Goal: Information Seeking & Learning: Learn about a topic

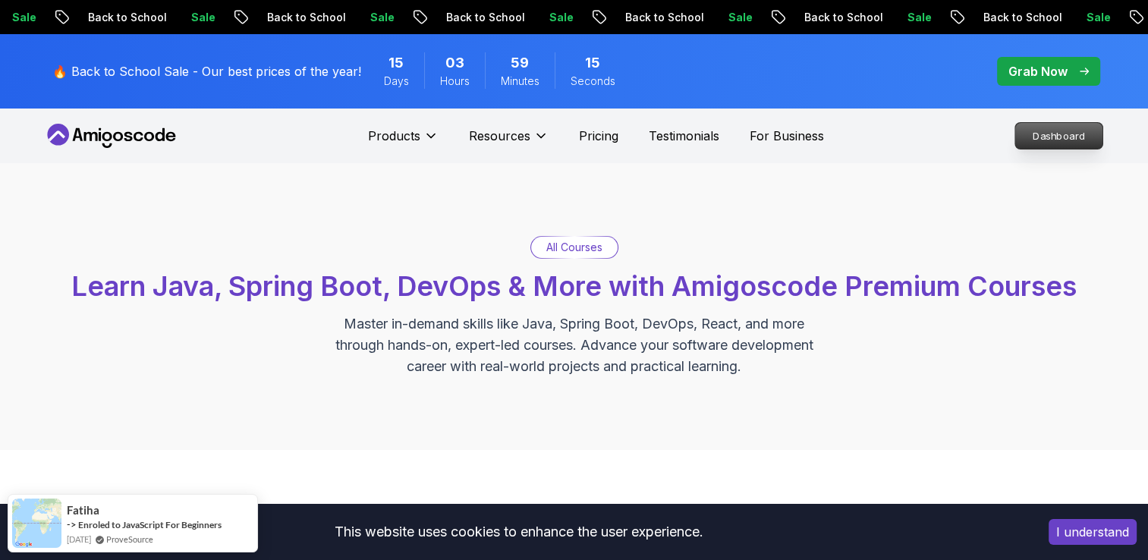
click at [1034, 142] on p "Dashboard" at bounding box center [1058, 136] width 87 height 26
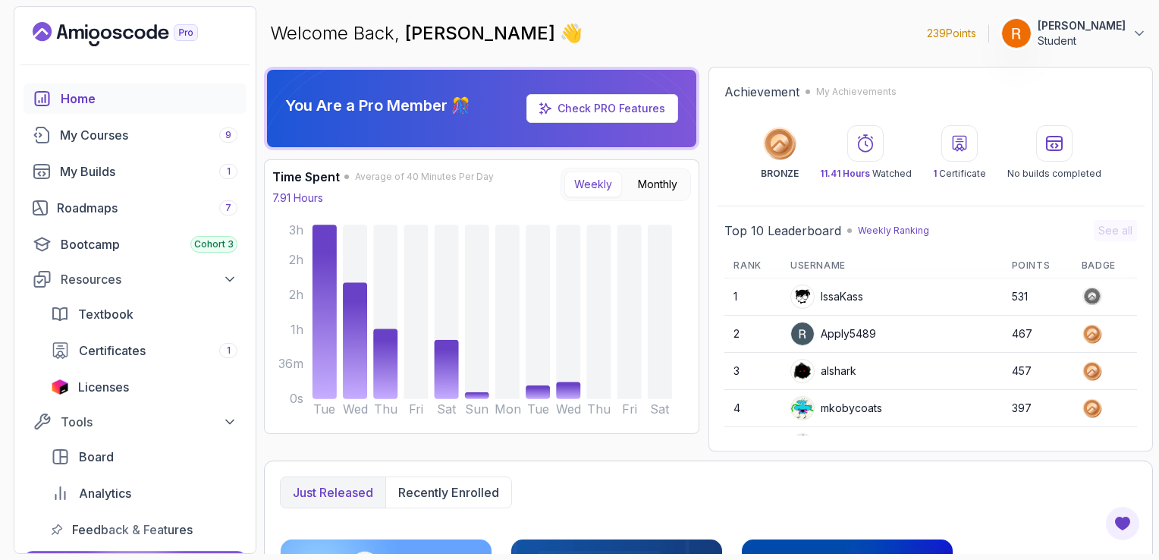
click at [648, 116] on link "Check PRO Features" at bounding box center [602, 108] width 152 height 29
click at [618, 111] on link "Check PRO Features" at bounding box center [611, 108] width 108 height 13
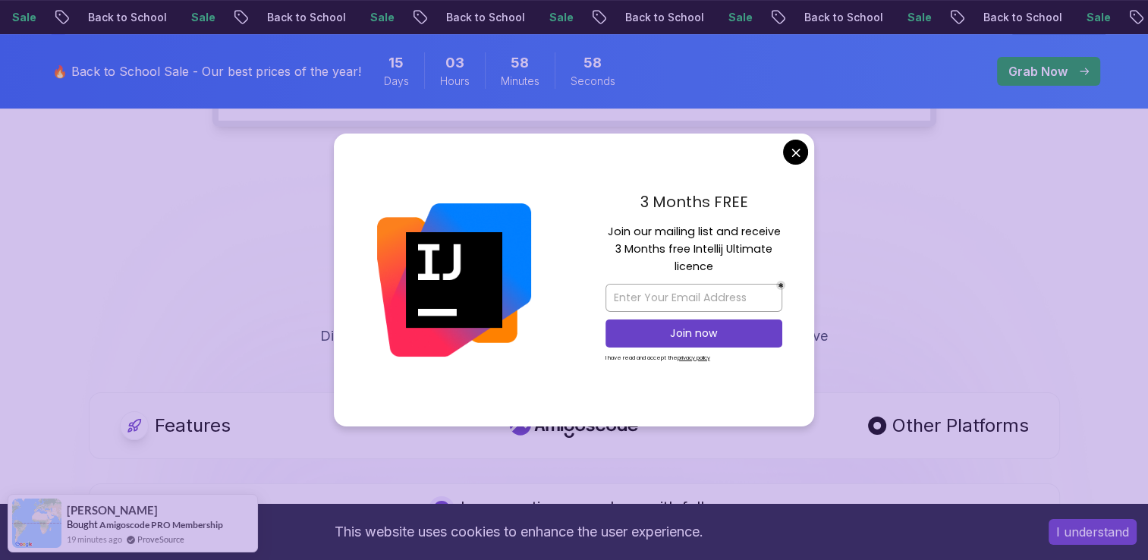
scroll to position [610, 0]
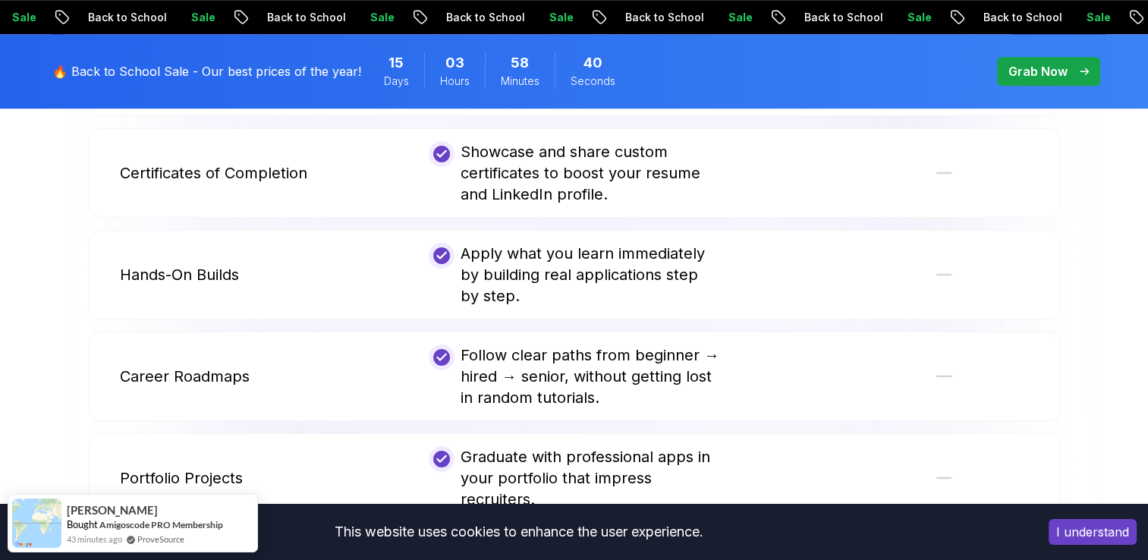
scroll to position [1173, 0]
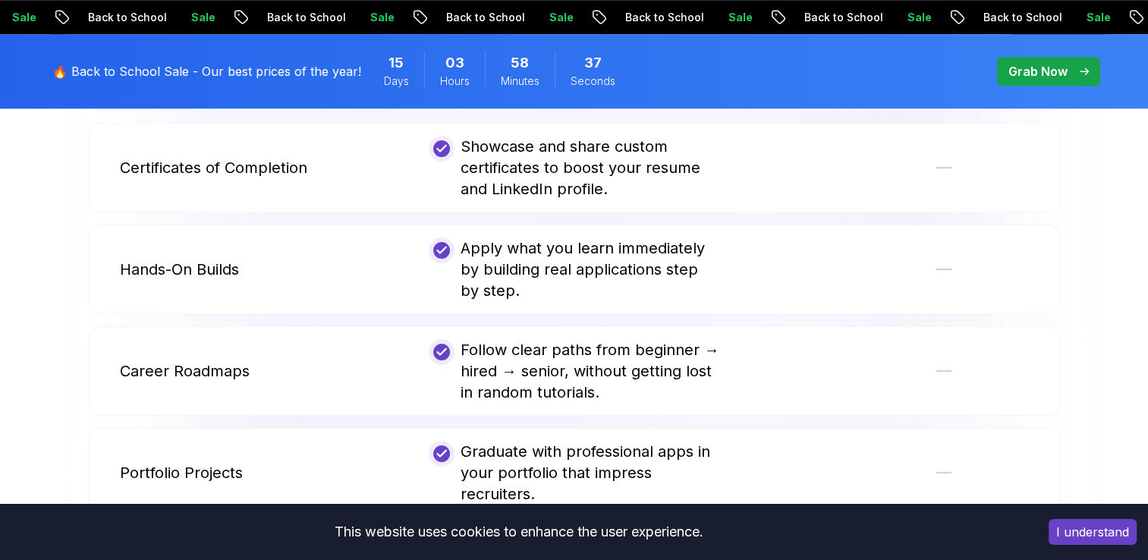
click at [792, 111] on div "Expert-Led Courses Master Java, Spring Boot, DevOps, Cloud, SQL, React, and mor…" at bounding box center [574, 65] width 971 height 89
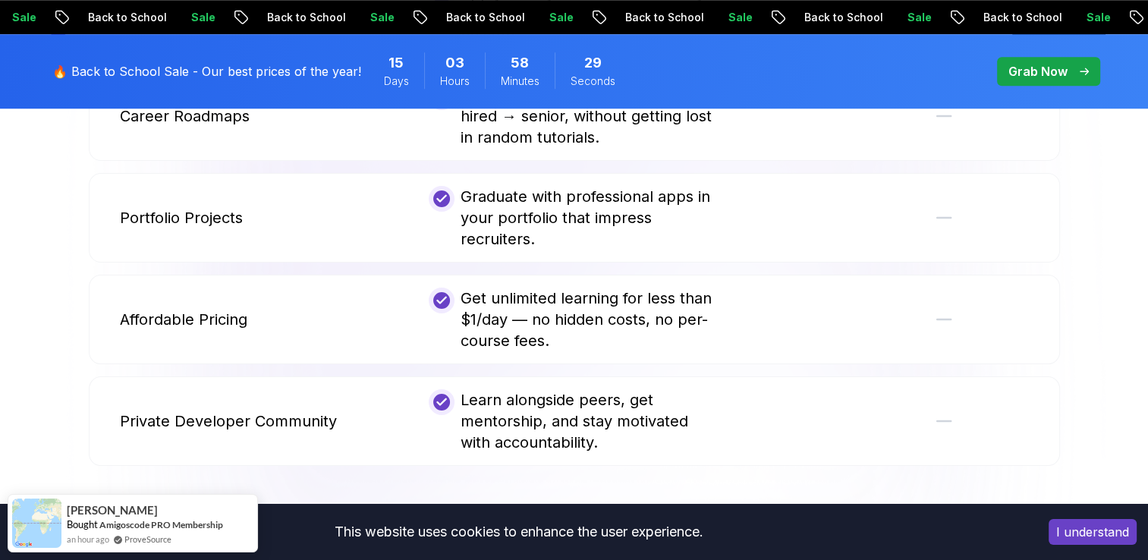
scroll to position [1430, 0]
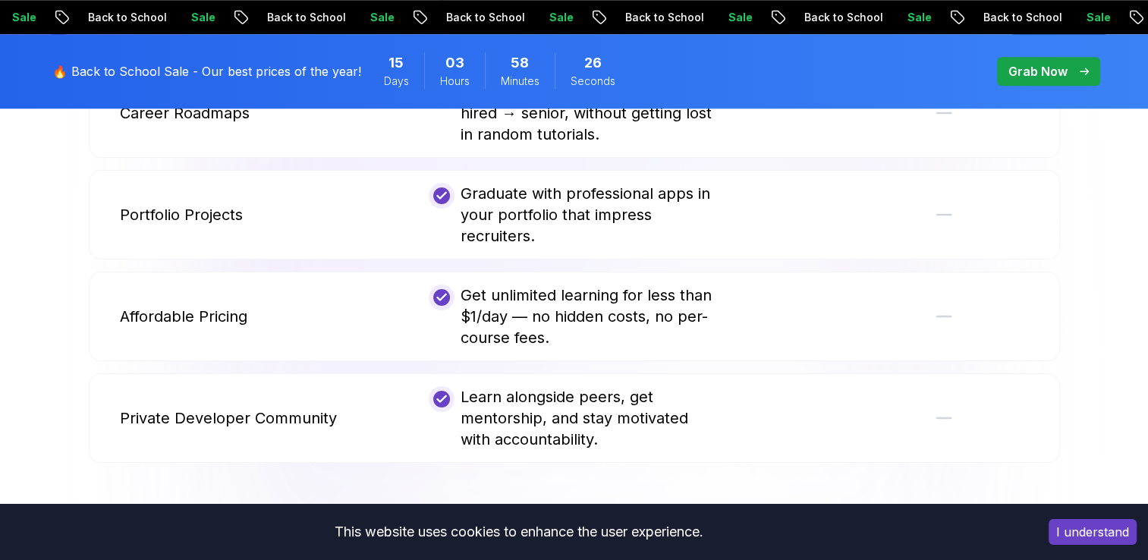
click at [792, 142] on div at bounding box center [882, 113] width 290 height 64
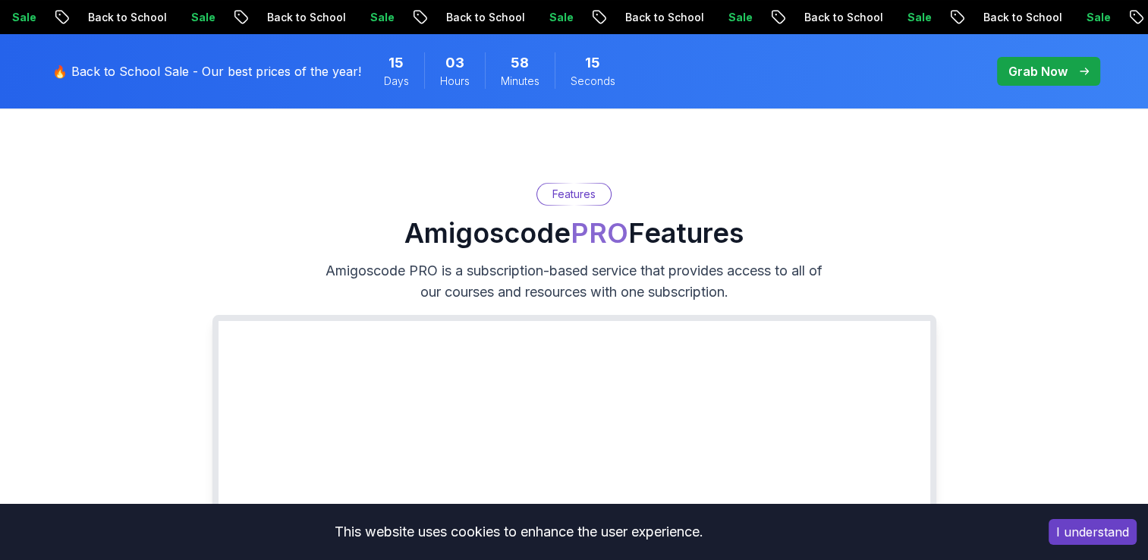
scroll to position [0, 0]
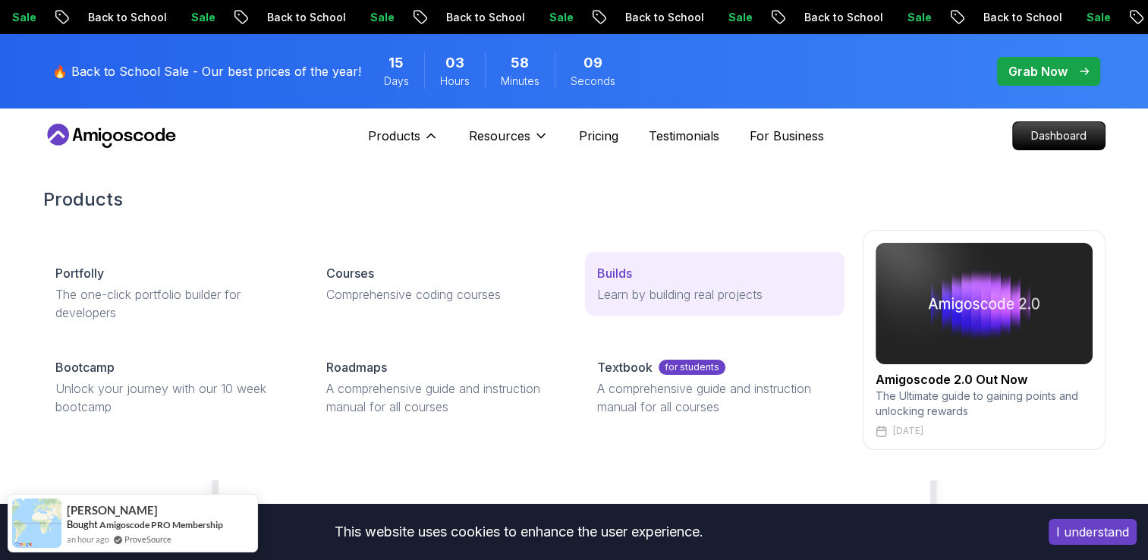
click at [613, 289] on p "Learn by building real projects" at bounding box center [714, 294] width 234 height 18
click at [627, 285] on p "Learn by building real projects" at bounding box center [714, 294] width 234 height 18
click at [612, 279] on p "Builds" at bounding box center [614, 273] width 35 height 18
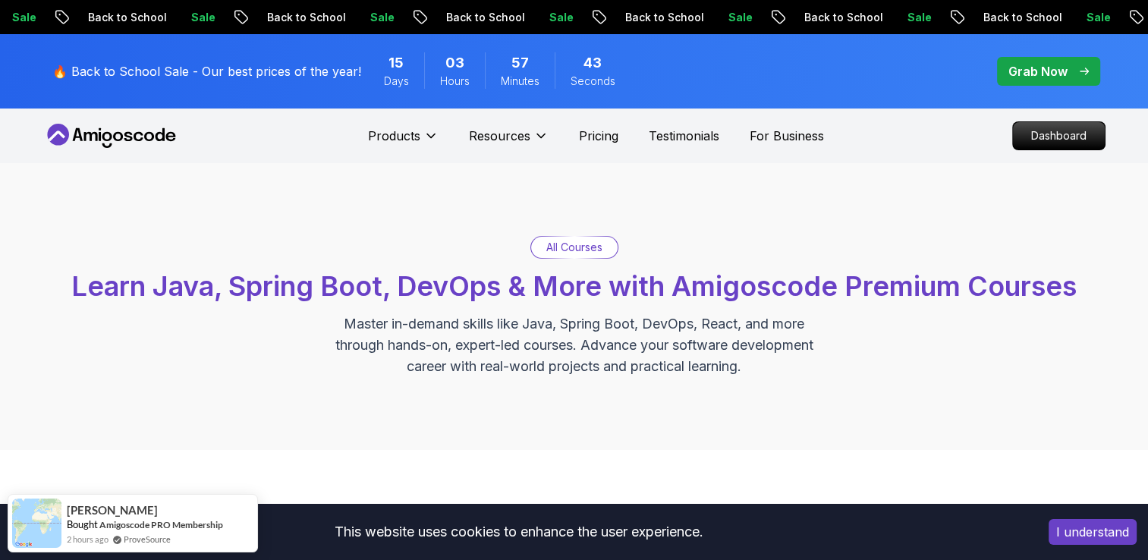
click at [155, 124] on icon at bounding box center [111, 136] width 137 height 24
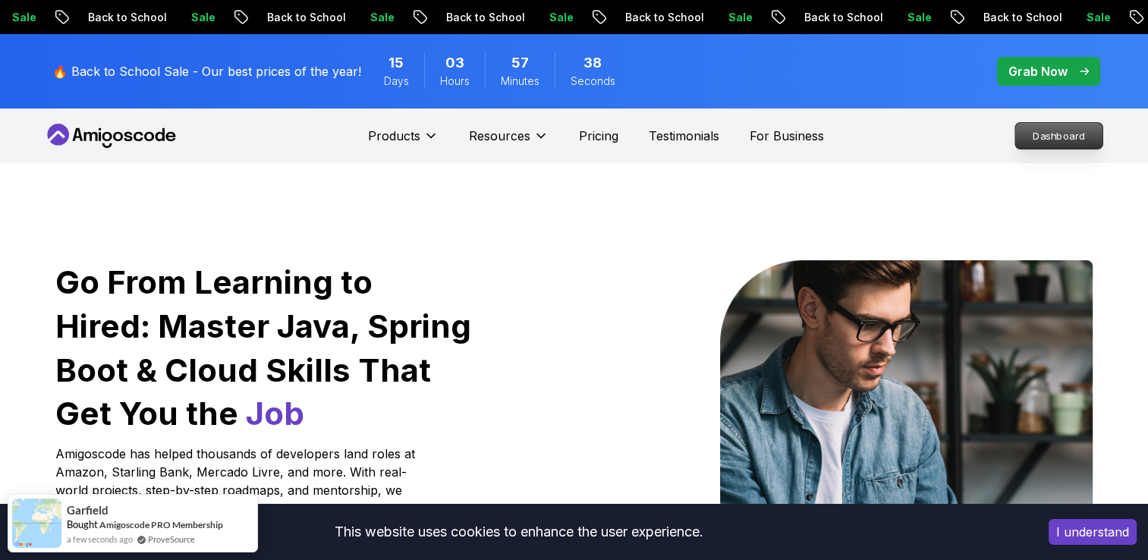
click at [1030, 133] on p "Dashboard" at bounding box center [1058, 136] width 87 height 26
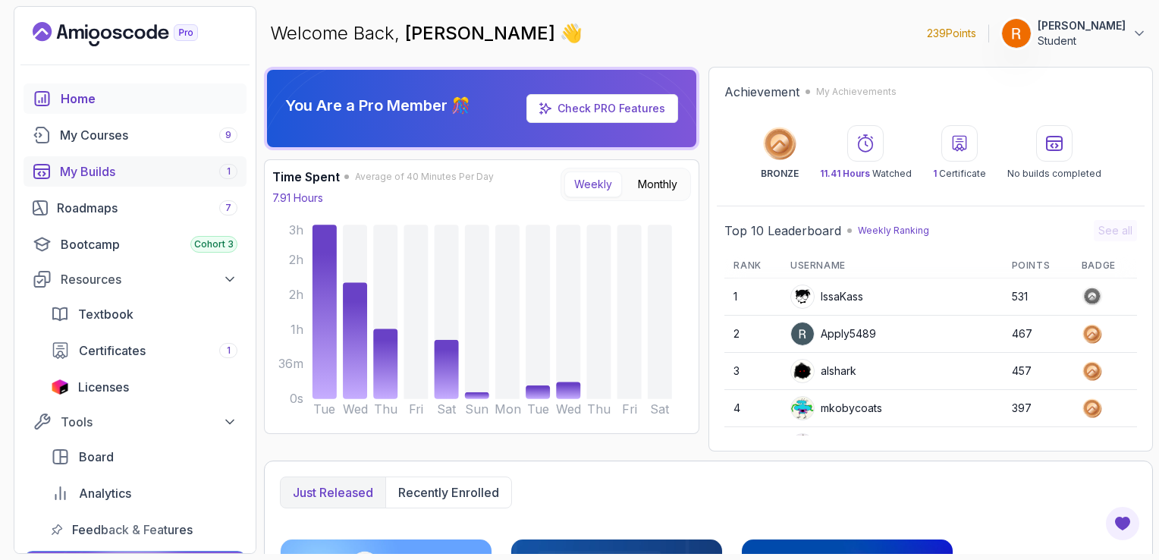
click at [109, 174] on div "My Builds 1" at bounding box center [148, 171] width 177 height 18
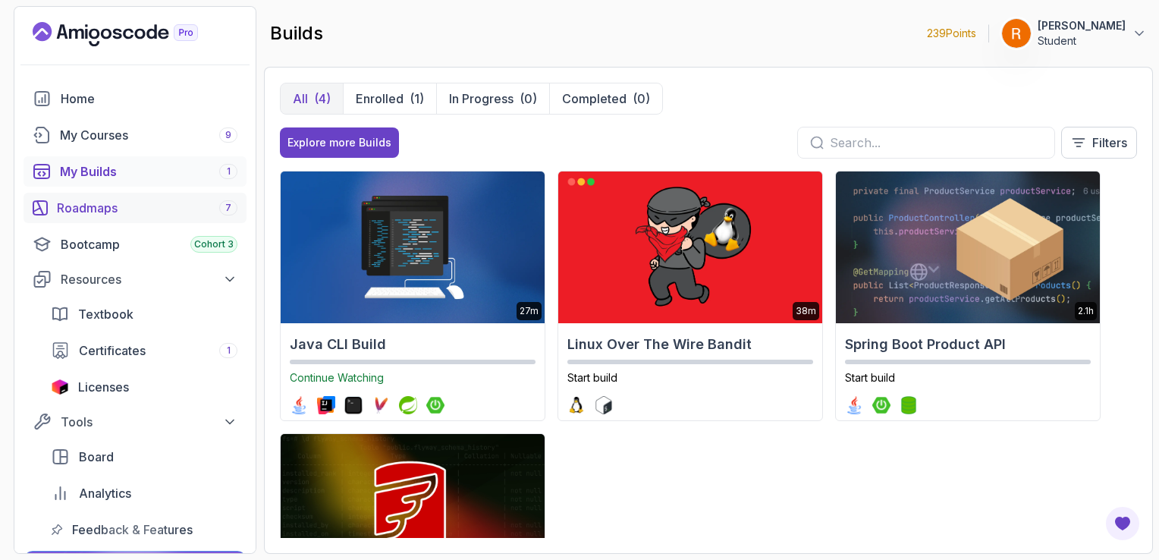
click at [191, 200] on div "Roadmaps 7" at bounding box center [147, 208] width 181 height 18
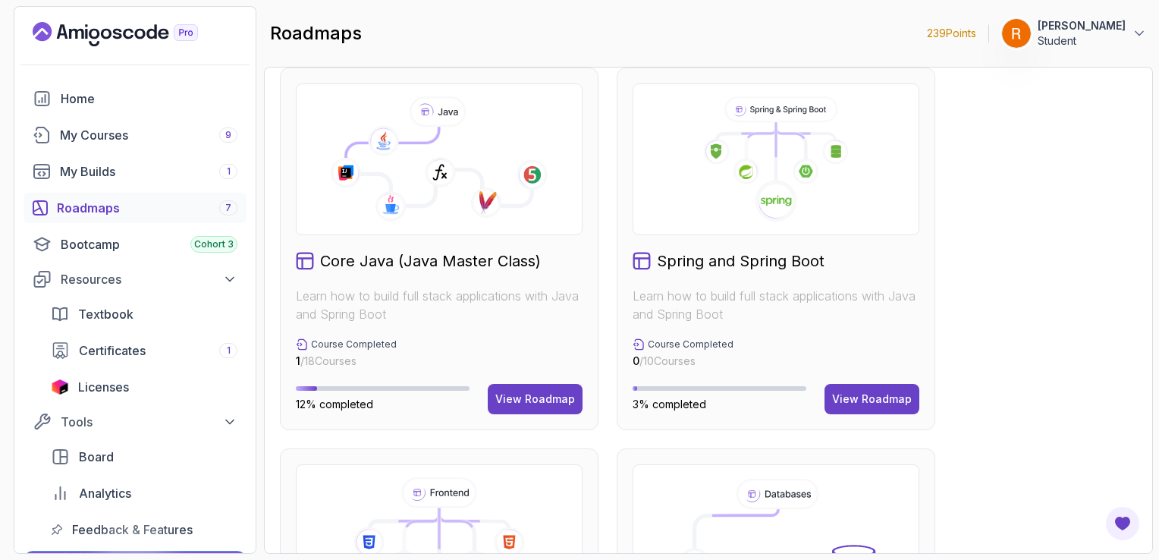
scroll to position [410, 0]
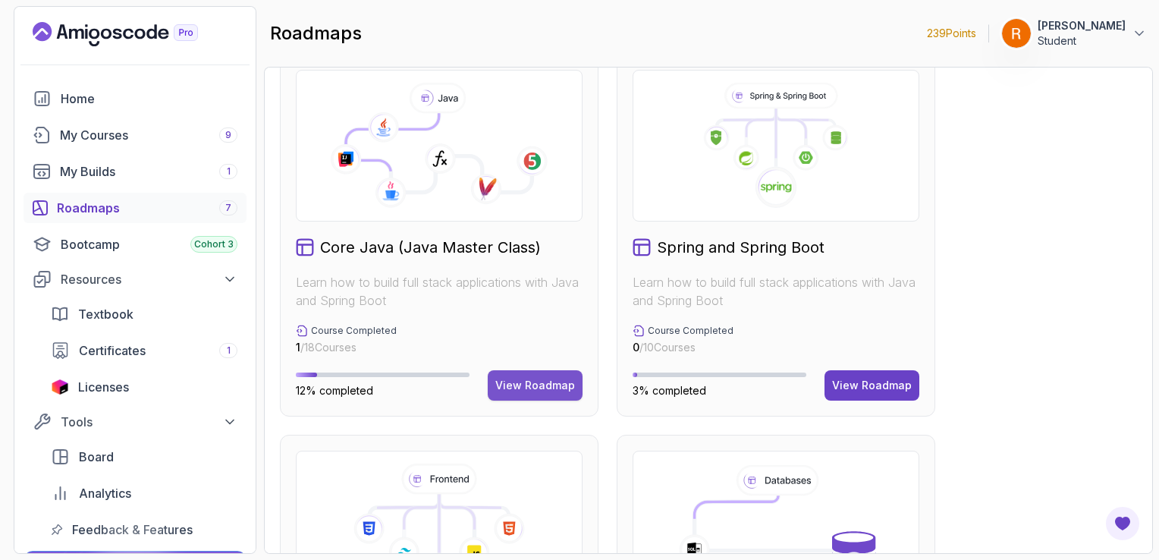
click at [513, 385] on div "View Roadmap" at bounding box center [535, 385] width 80 height 15
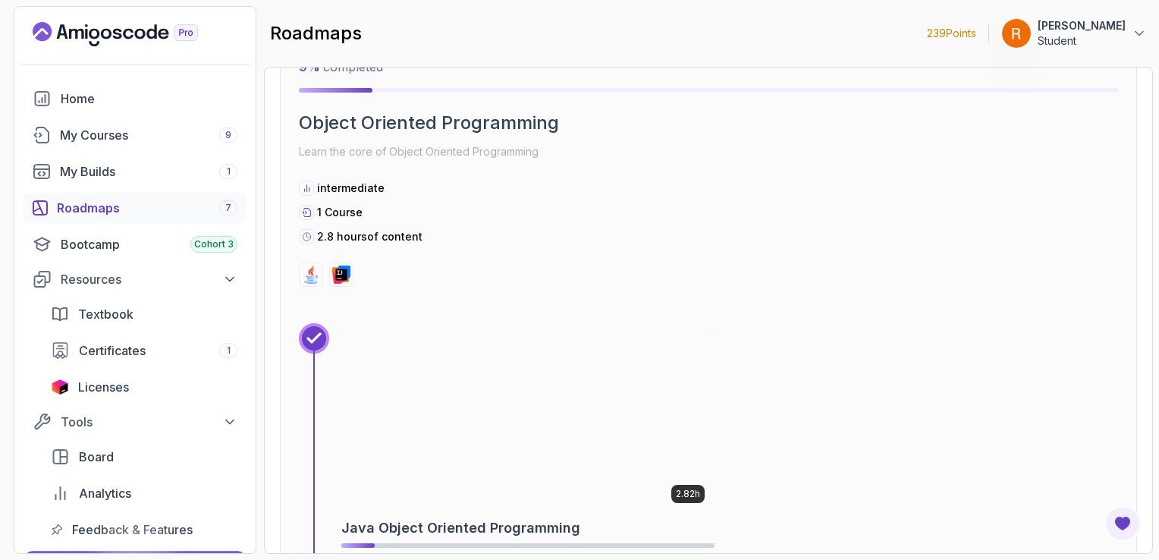
scroll to position [2884, 0]
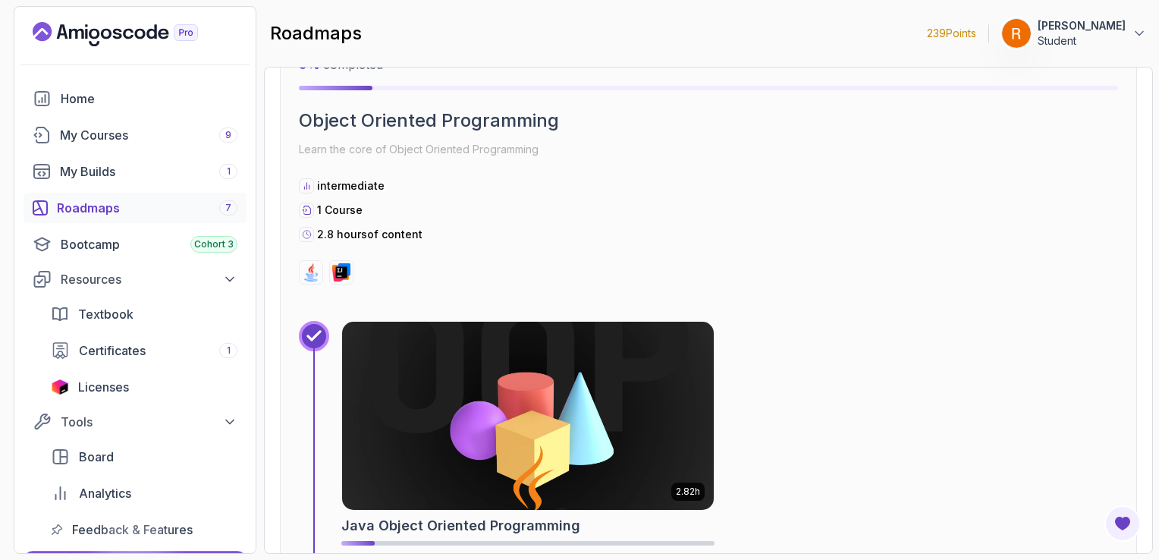
click at [479, 408] on img at bounding box center [528, 415] width 391 height 197
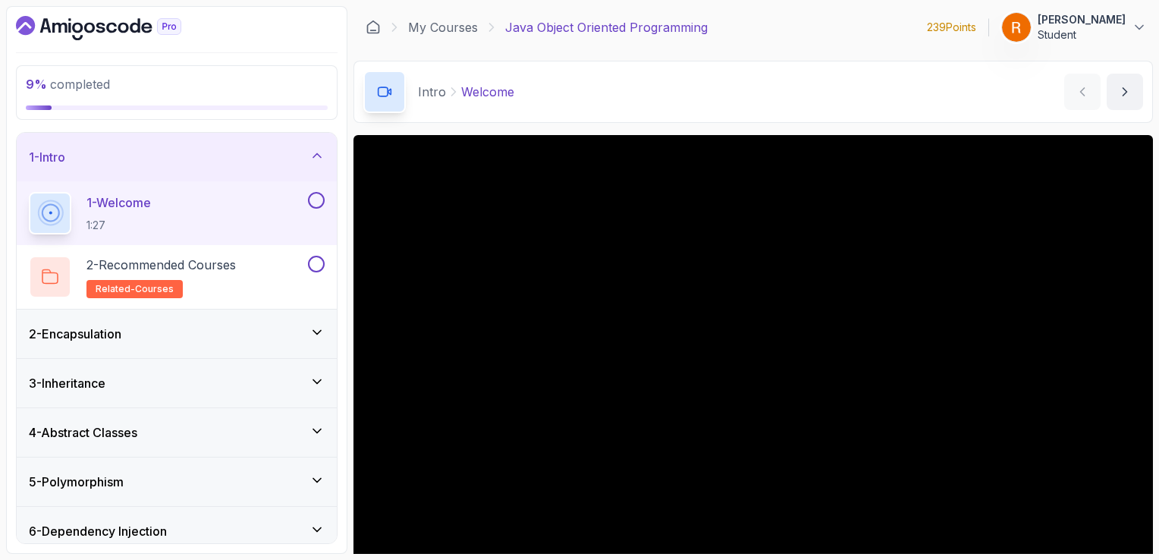
click at [231, 331] on div "2 - Encapsulation" at bounding box center [177, 334] width 296 height 18
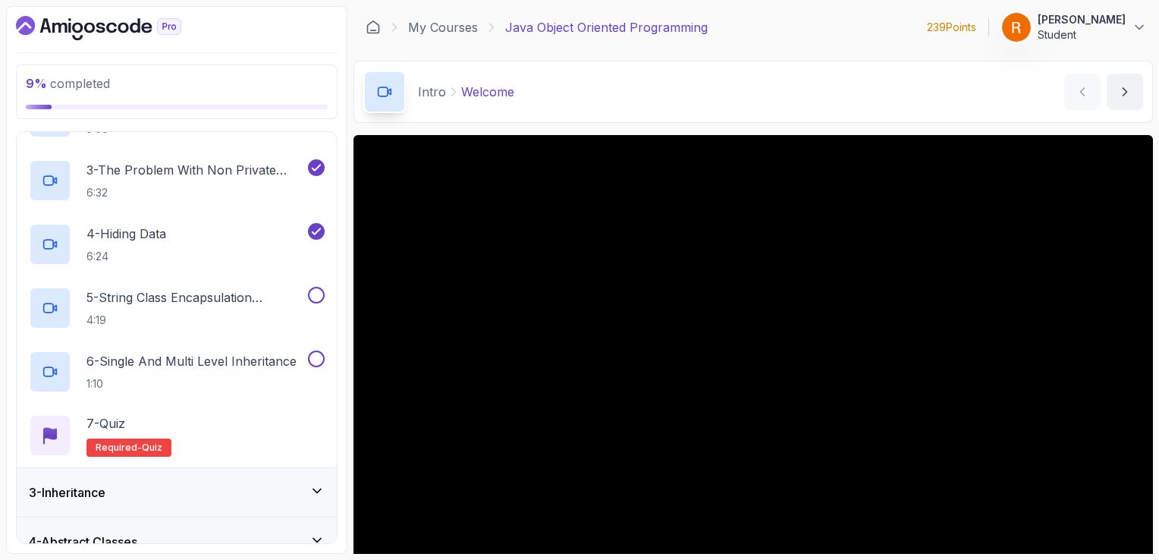
scroll to position [206, 0]
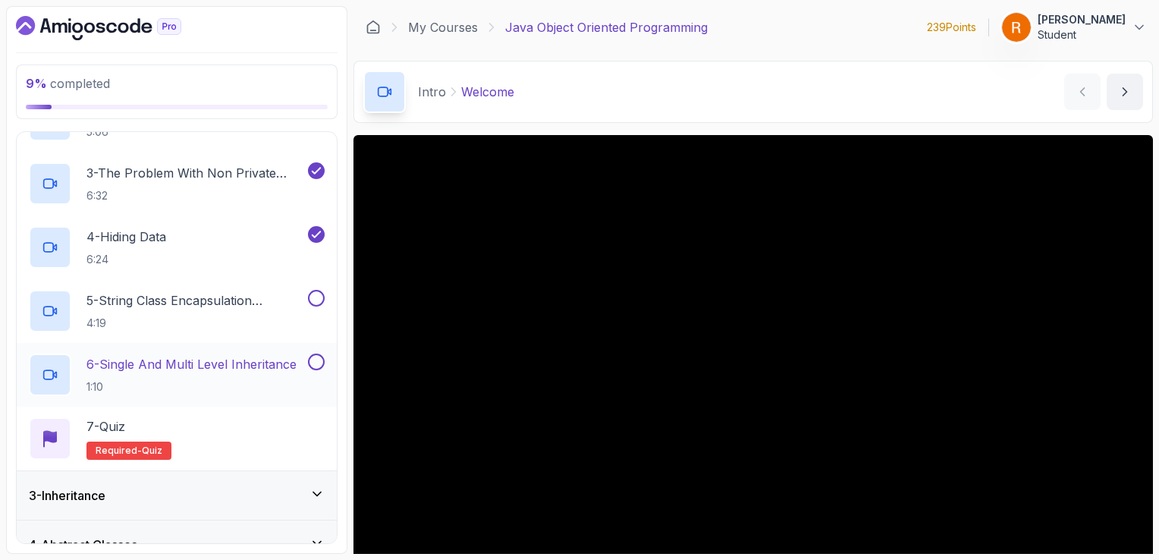
click at [225, 381] on p "1:10" at bounding box center [191, 386] width 210 height 15
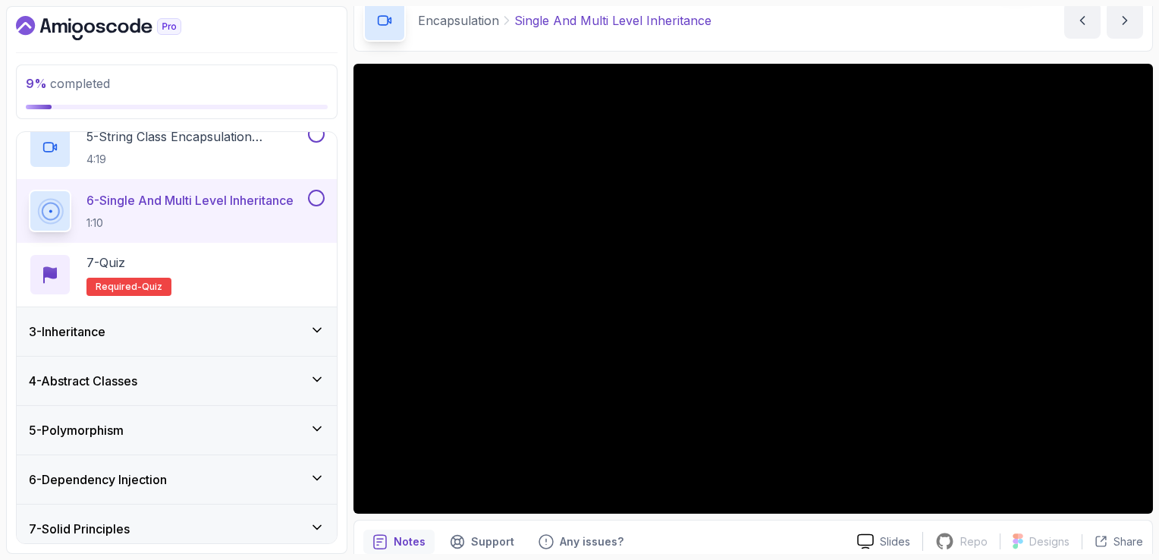
scroll to position [369, 0]
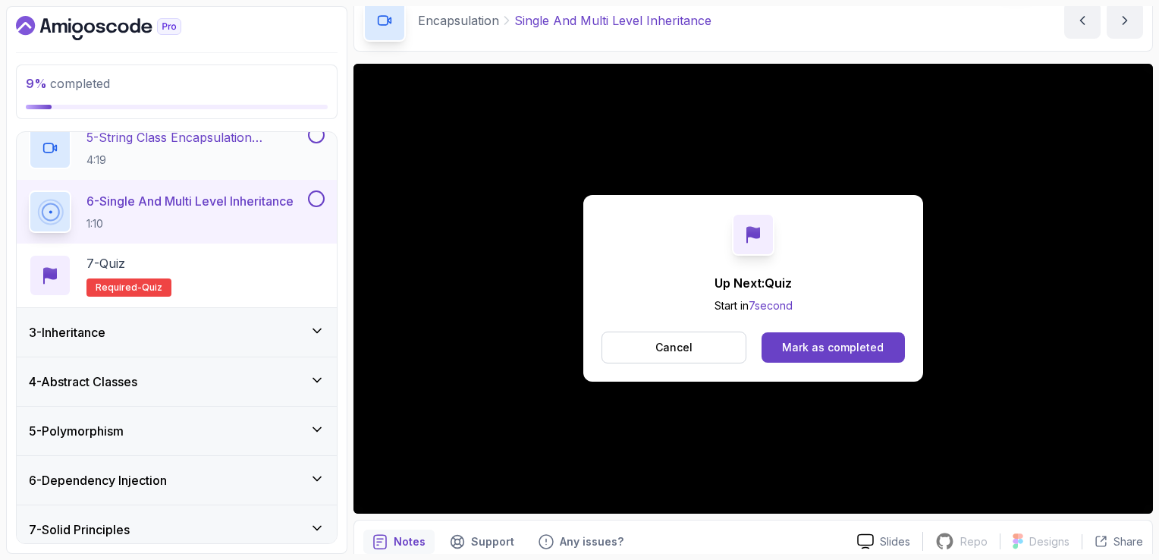
click at [207, 149] on h2 "5 - String Class Encapsulation Exa,Mple 4:19" at bounding box center [195, 147] width 218 height 39
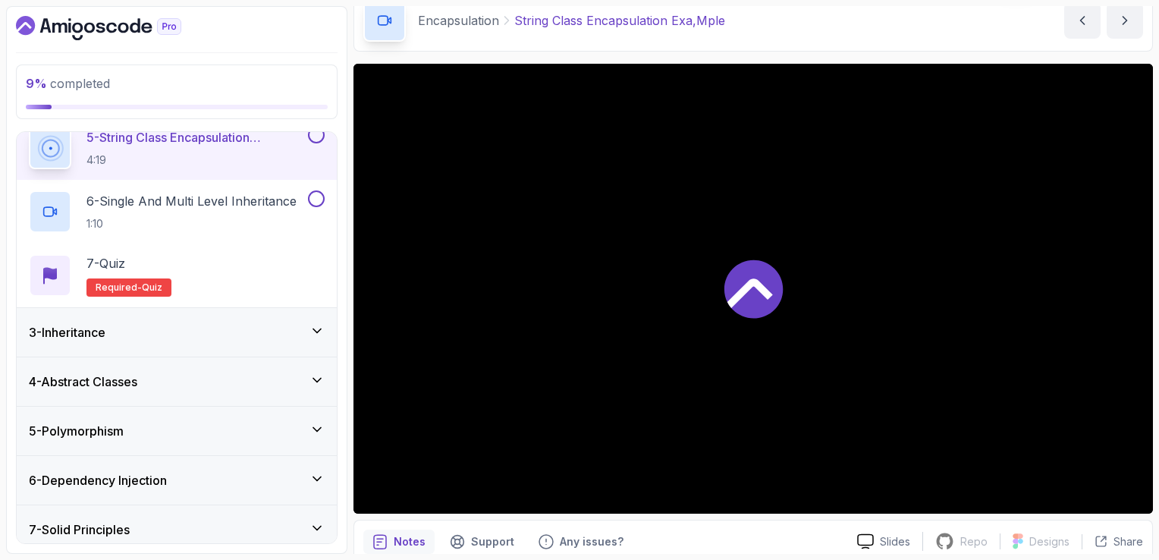
scroll to position [358, 0]
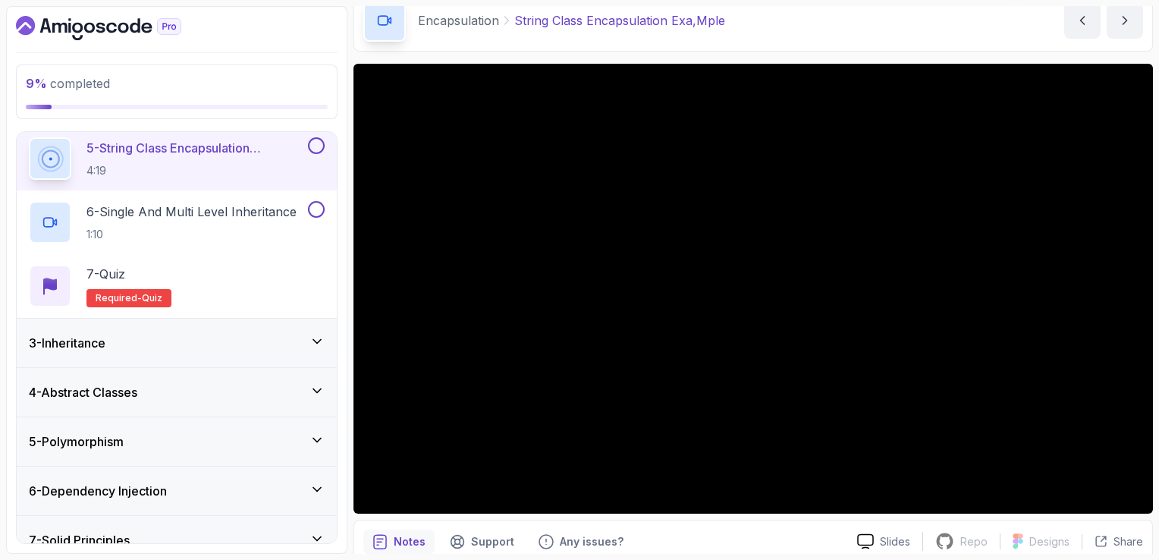
click at [318, 144] on button at bounding box center [316, 145] width 17 height 17
click at [319, 207] on button at bounding box center [316, 209] width 17 height 17
click at [236, 272] on div "7 - Quiz Required- quiz" at bounding box center [177, 286] width 296 height 42
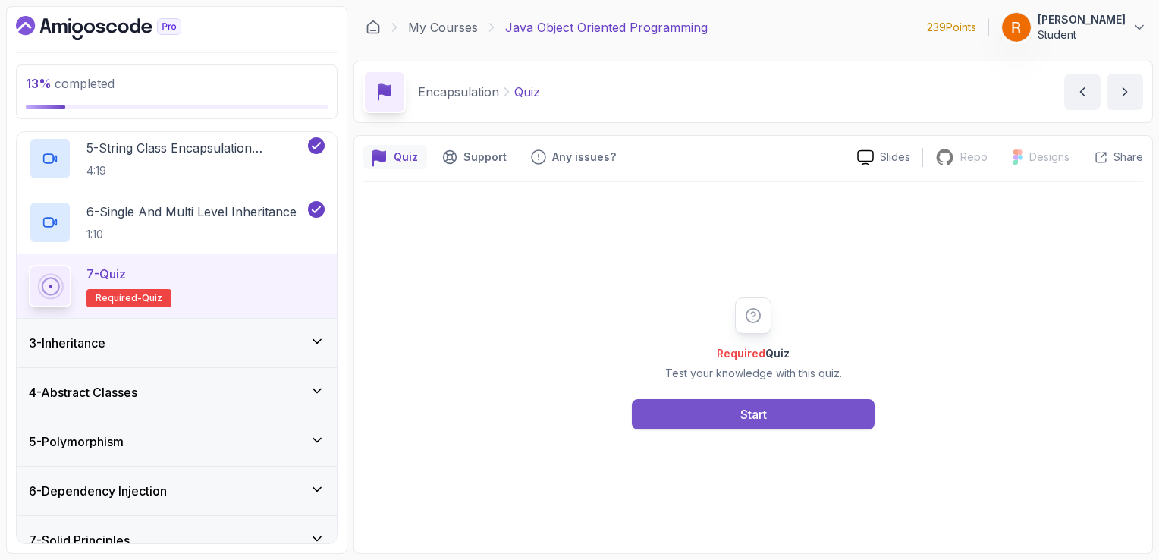
click at [678, 417] on button "Start" at bounding box center [753, 414] width 243 height 30
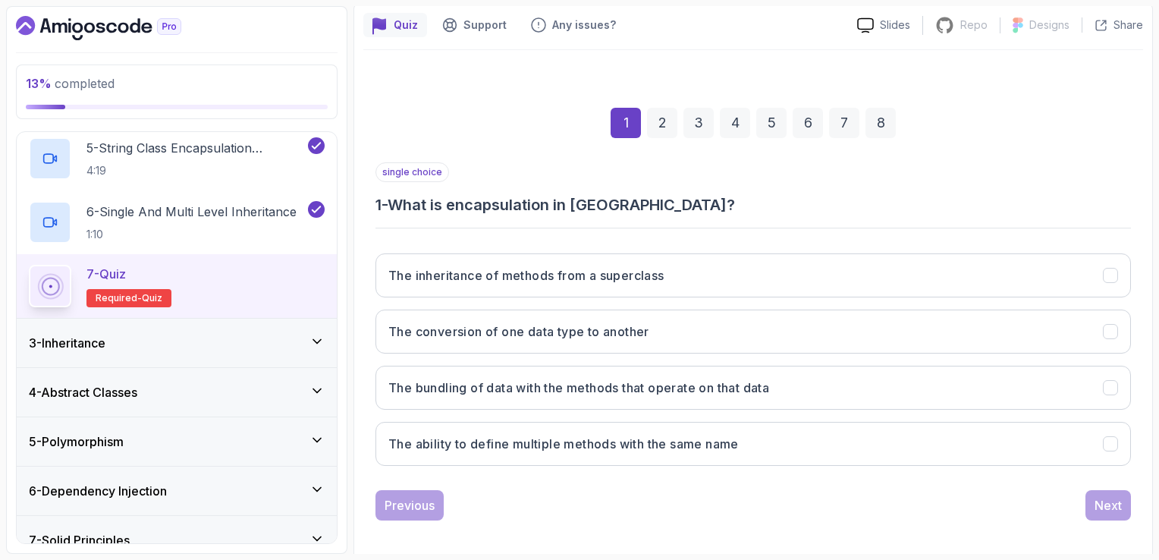
scroll to position [130, 0]
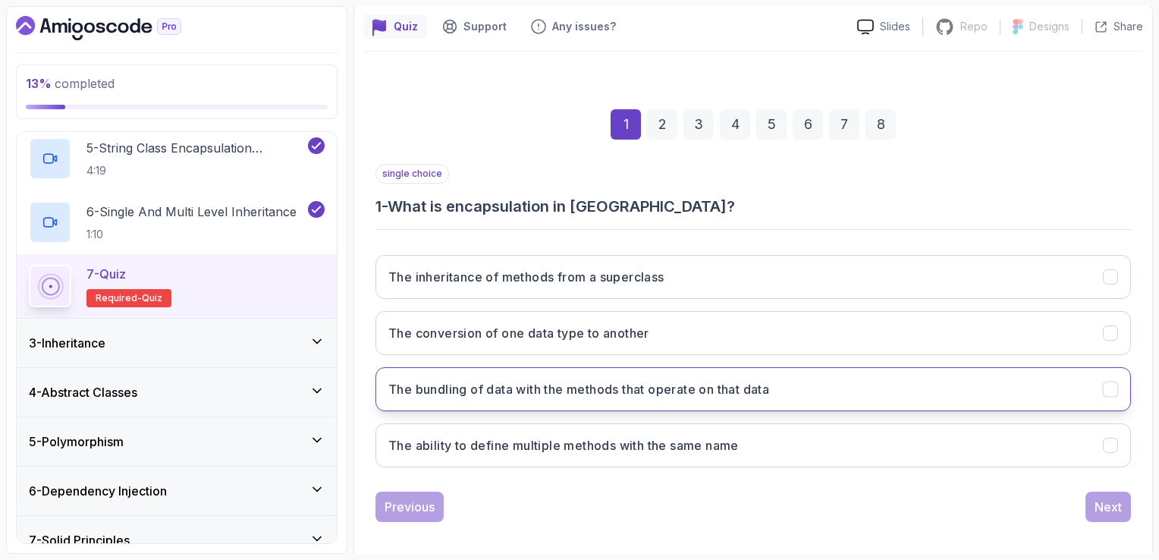
click at [695, 386] on h3 "The bundling of data with the methods that operate on that data" at bounding box center [578, 389] width 381 height 18
click at [1106, 508] on div "Next" at bounding box center [1107, 507] width 27 height 18
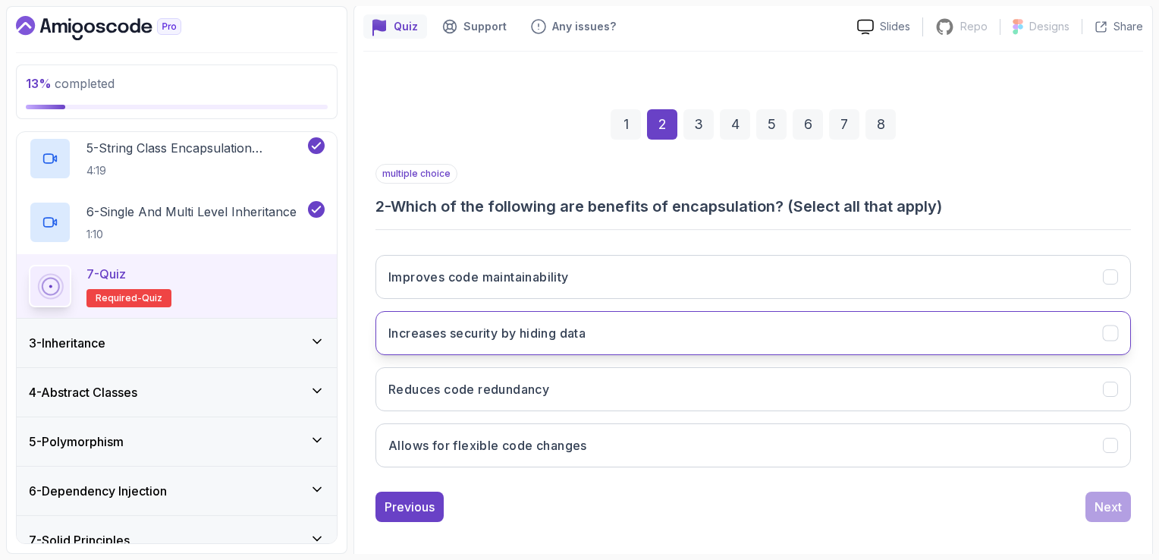
click at [998, 316] on button "Increases security by hiding data" at bounding box center [752, 333] width 755 height 44
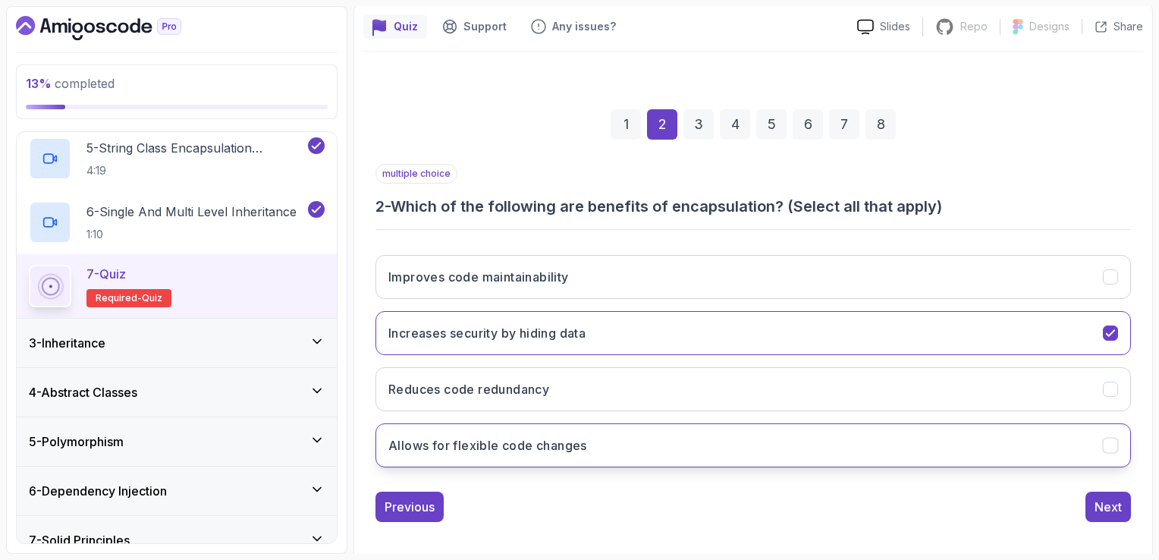
click at [935, 438] on button "Allows for flexible code changes" at bounding box center [752, 445] width 755 height 44
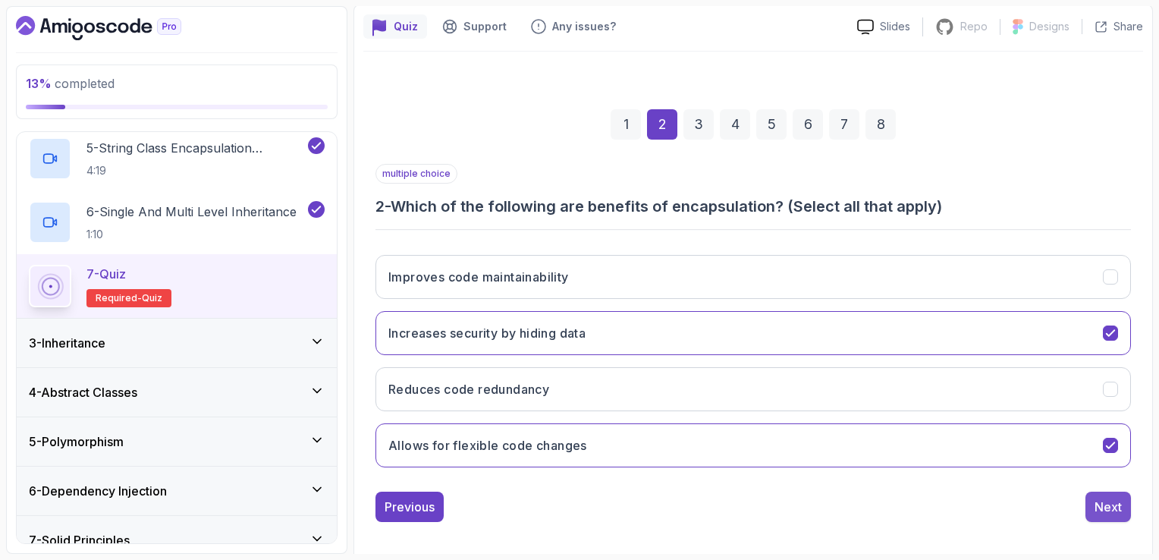
click at [1107, 504] on div "Next" at bounding box center [1107, 507] width 27 height 18
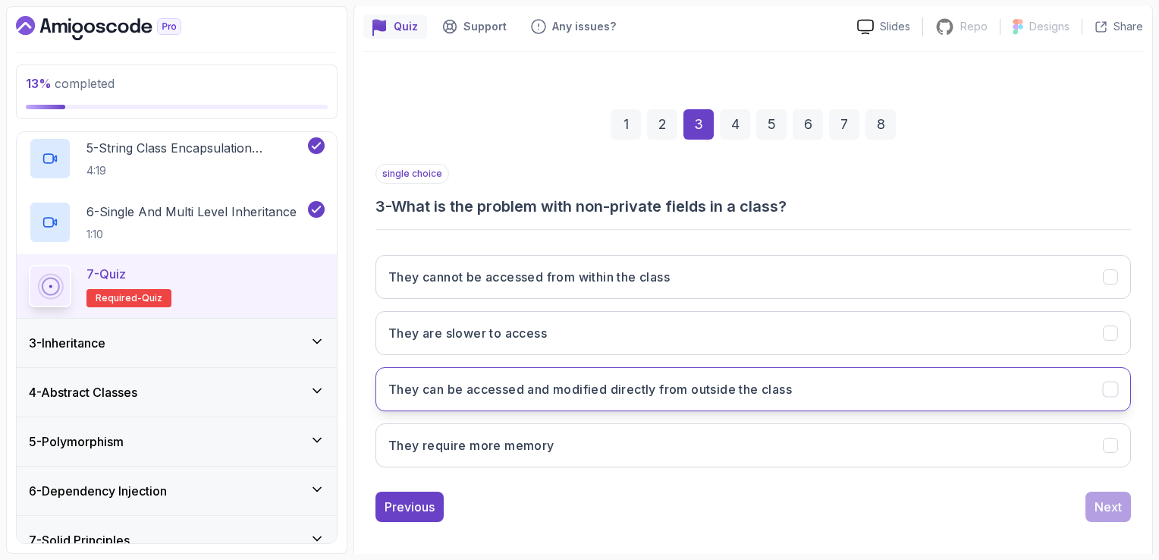
click at [1025, 396] on button "They can be accessed and modified directly from outside the class" at bounding box center [752, 389] width 755 height 44
click at [1122, 506] on button "Next" at bounding box center [1108, 506] width 46 height 30
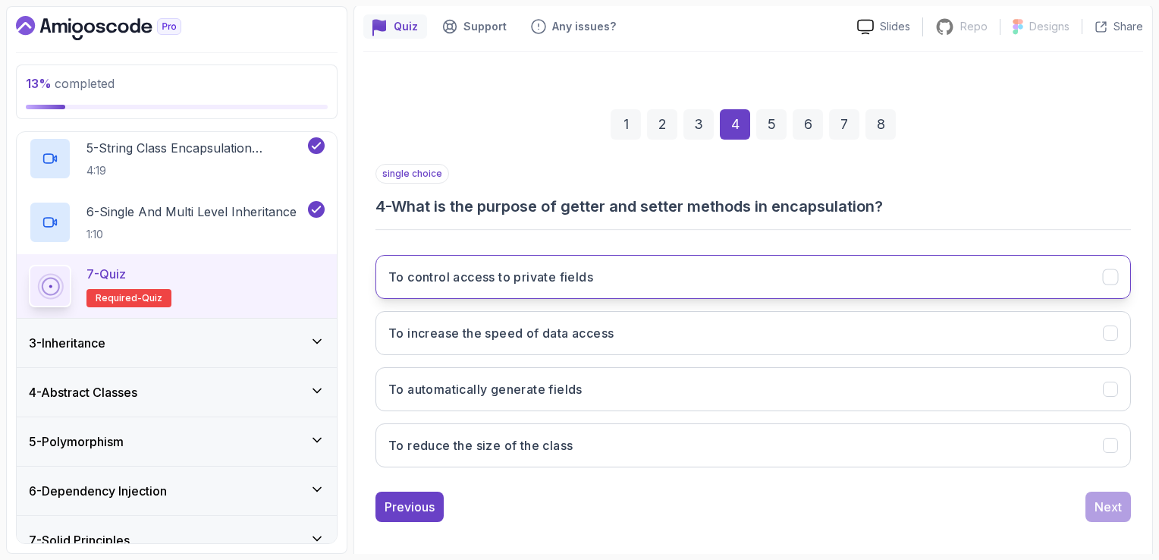
click at [1097, 290] on button "To control access to private fields" at bounding box center [752, 277] width 755 height 44
click at [1086, 498] on button "Next" at bounding box center [1108, 506] width 46 height 30
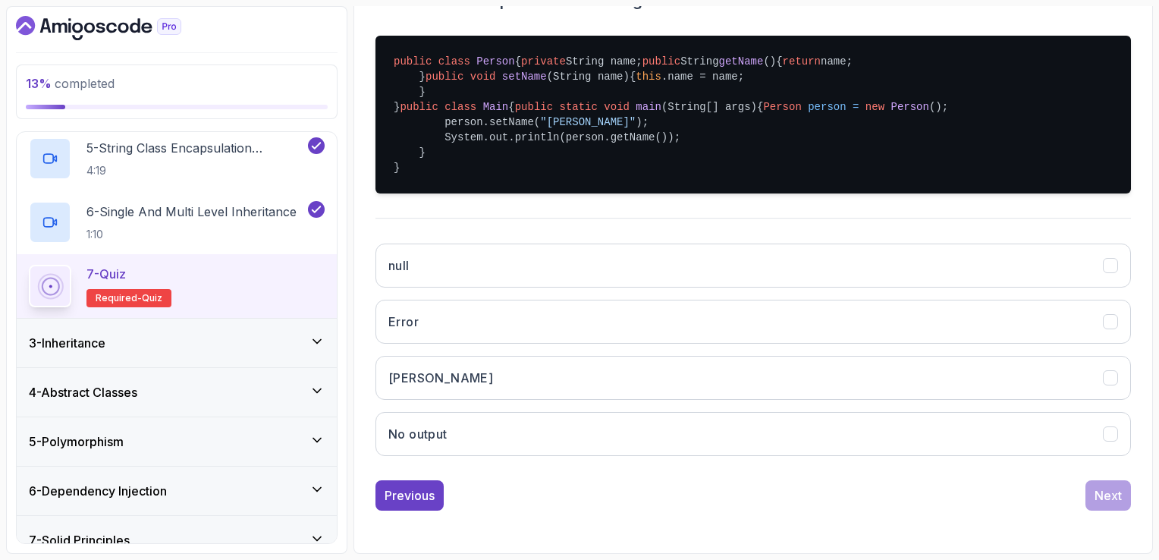
scroll to position [447, 0]
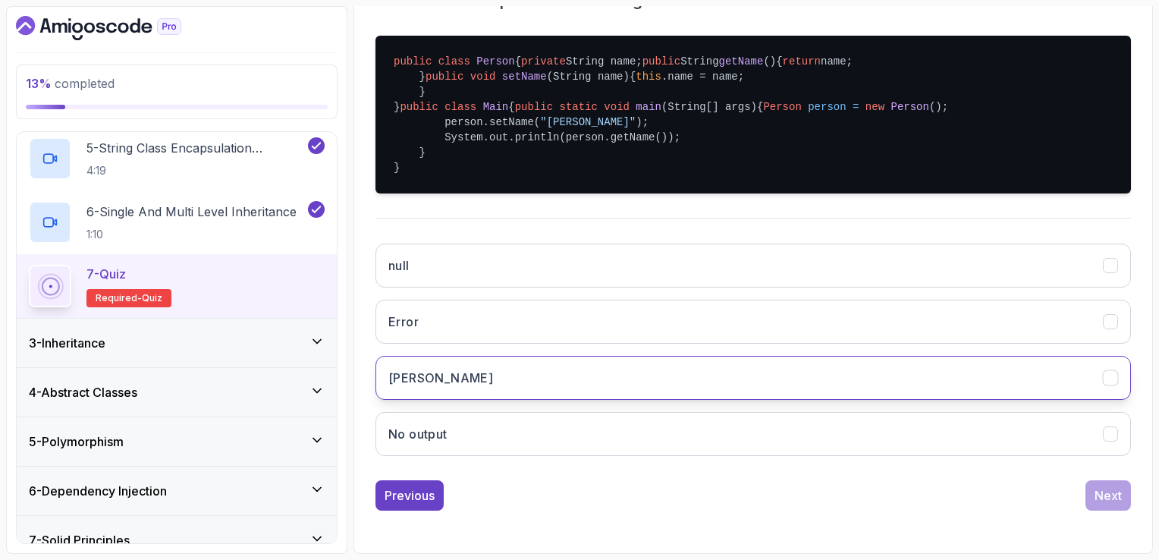
click at [1085, 378] on button "[PERSON_NAME]" at bounding box center [752, 378] width 755 height 44
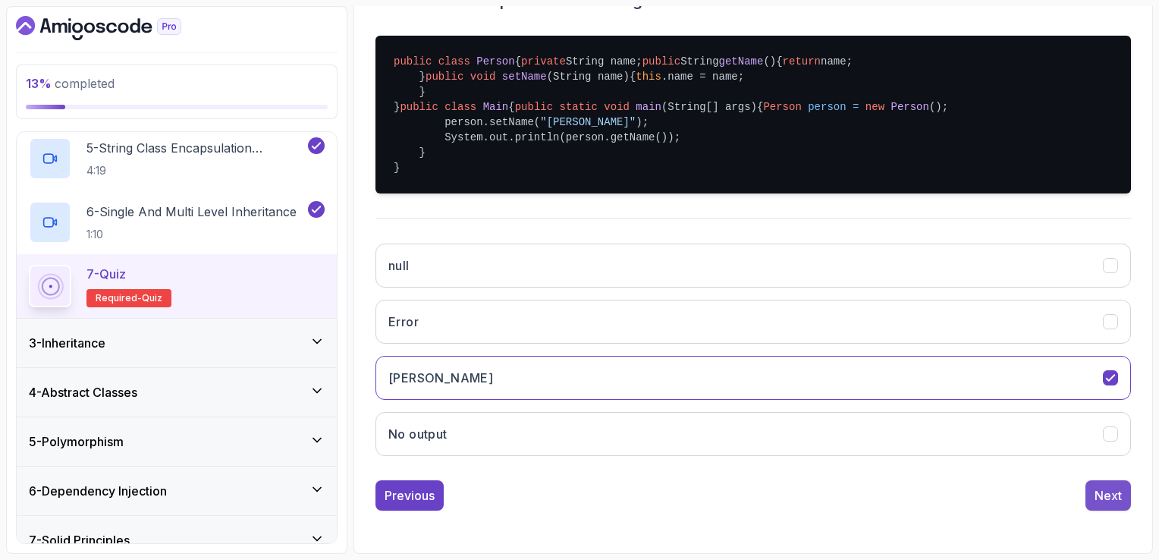
click at [1114, 504] on div "Next" at bounding box center [1107, 495] width 27 height 18
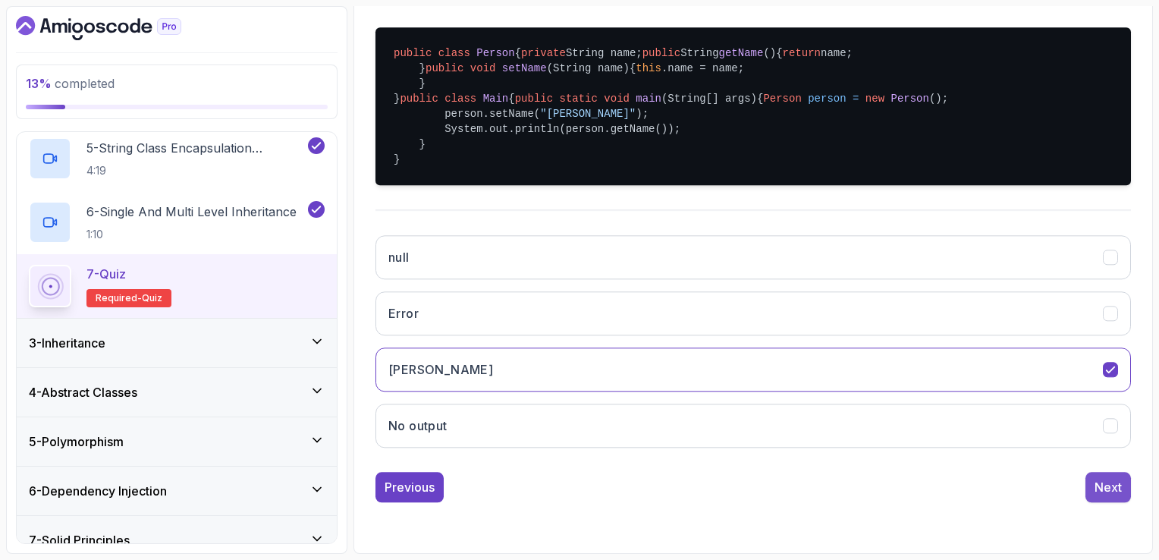
scroll to position [161, 0]
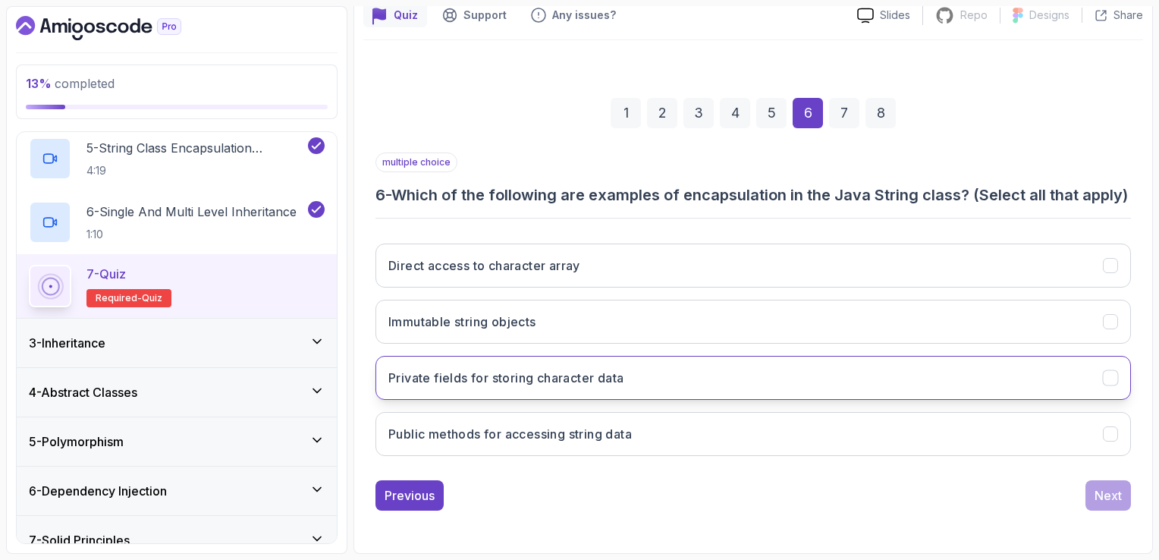
click at [962, 380] on button "Private fields for storing character data" at bounding box center [752, 378] width 755 height 44
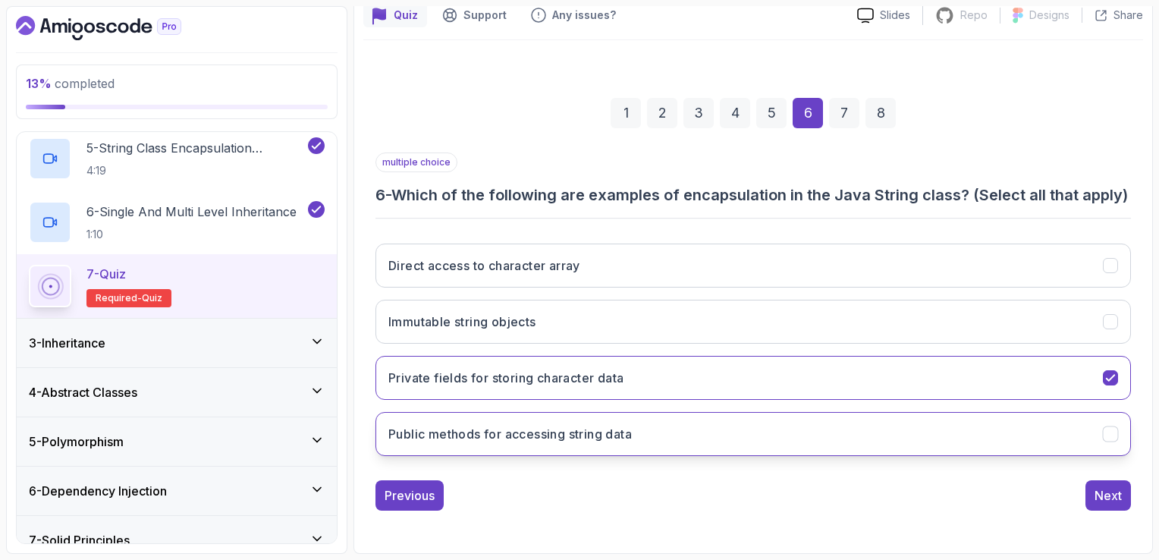
click at [1049, 449] on button "Public methods for accessing string data" at bounding box center [752, 434] width 755 height 44
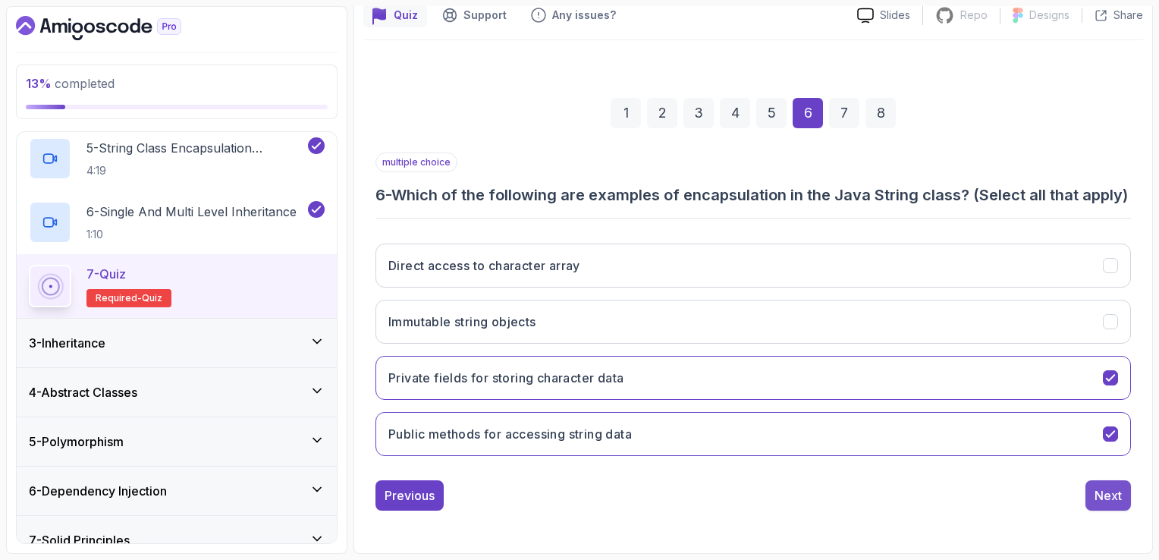
click at [1107, 490] on div "Next" at bounding box center [1107, 495] width 27 height 18
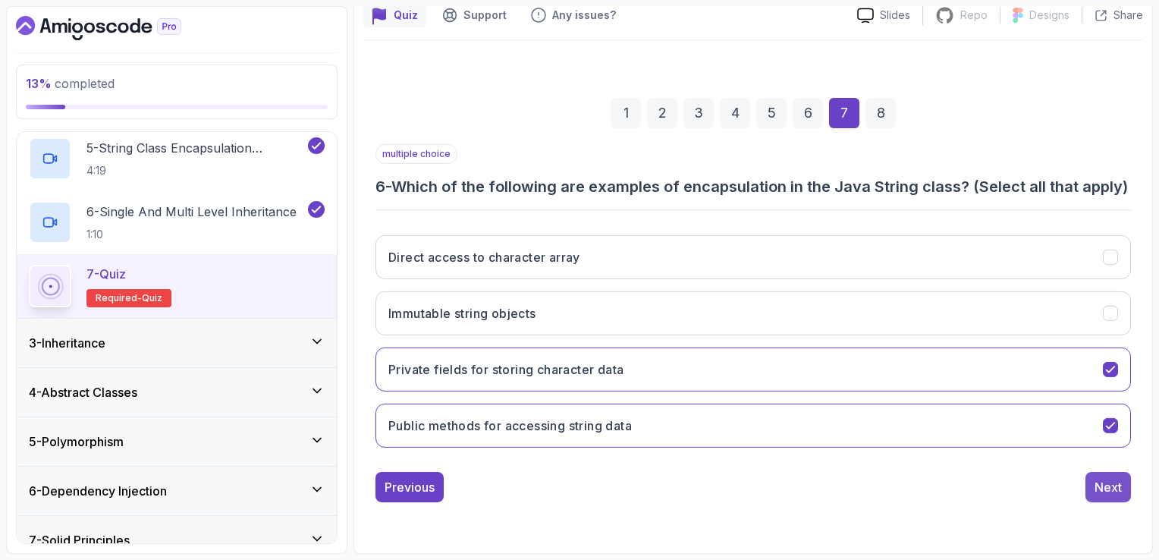
scroll to position [140, 0]
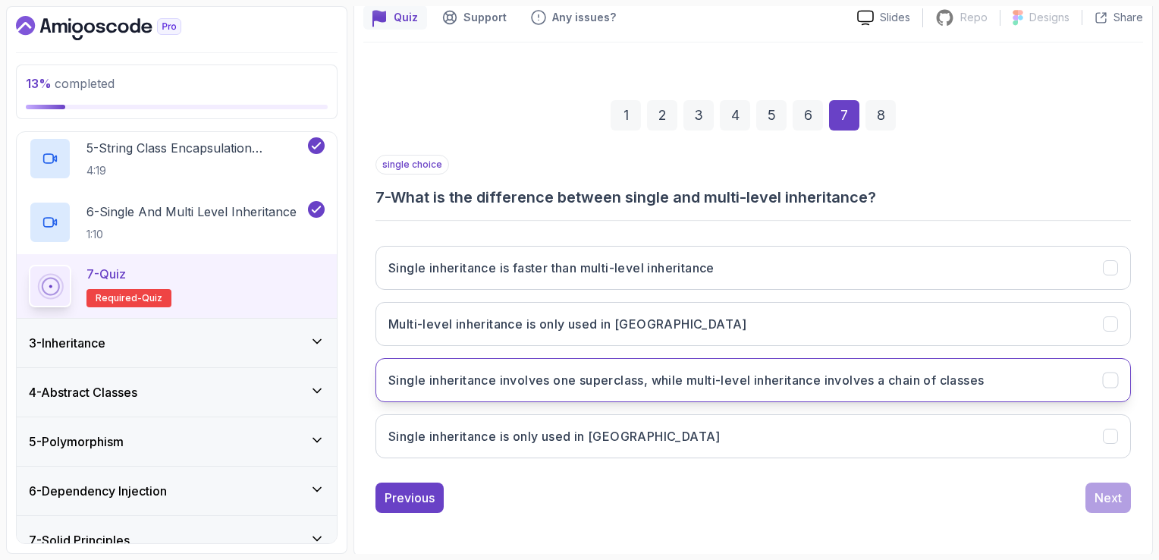
click at [1044, 382] on button "Single inheritance involves one superclass, while multi-level inheritance invol…" at bounding box center [752, 380] width 755 height 44
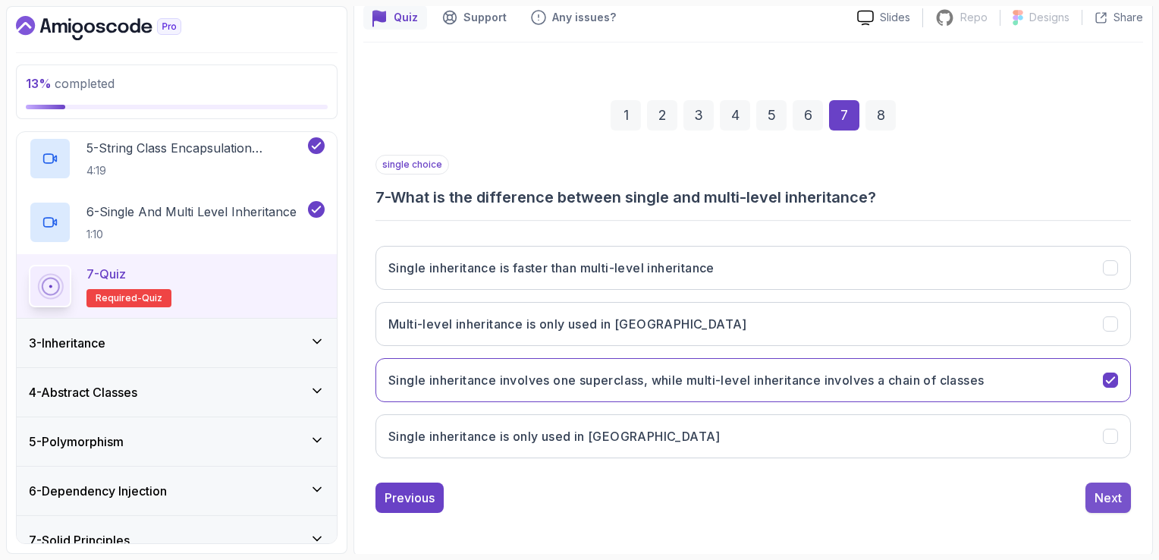
click at [1097, 504] on div "Next" at bounding box center [1107, 497] width 27 height 18
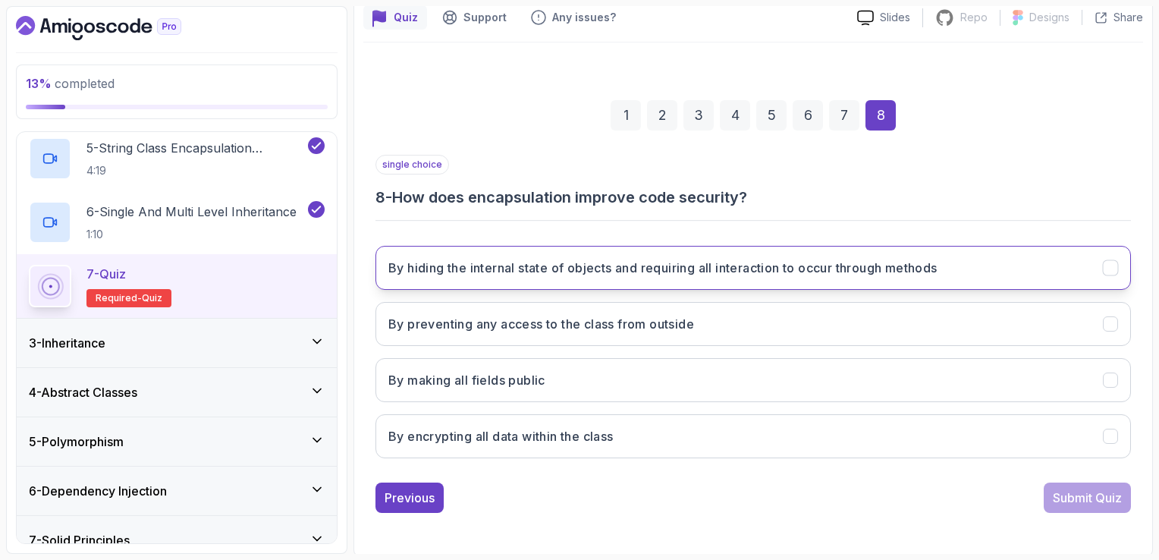
click at [946, 281] on button "By hiding the internal state of objects and requiring all interaction to occur …" at bounding box center [752, 268] width 755 height 44
click at [1072, 498] on div "Submit Quiz" at bounding box center [1087, 497] width 69 height 18
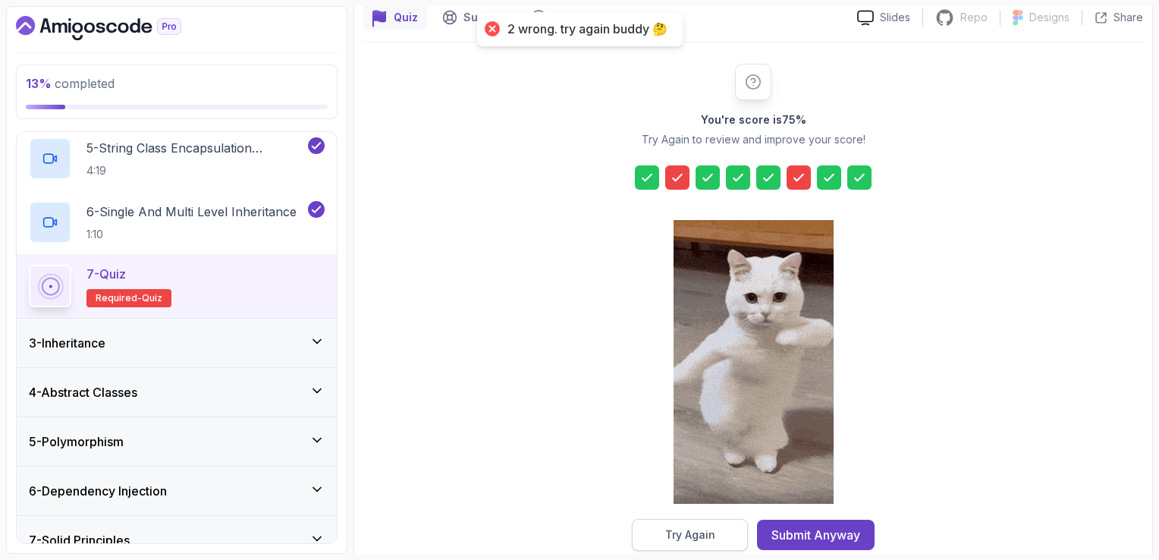
click at [682, 537] on div "Try Again" at bounding box center [690, 534] width 50 height 15
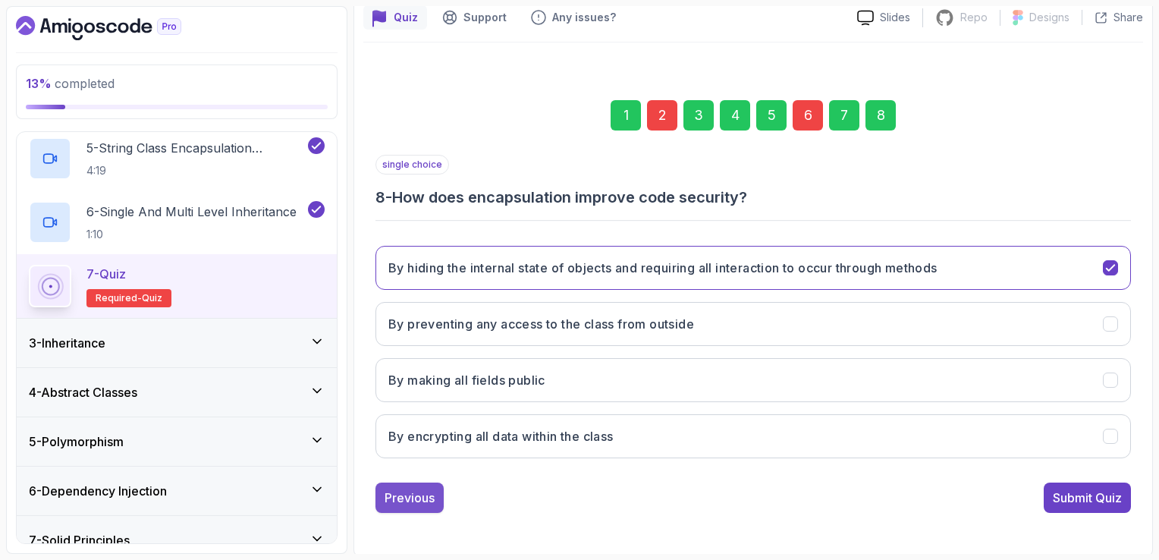
click at [425, 500] on div "Previous" at bounding box center [410, 497] width 50 height 18
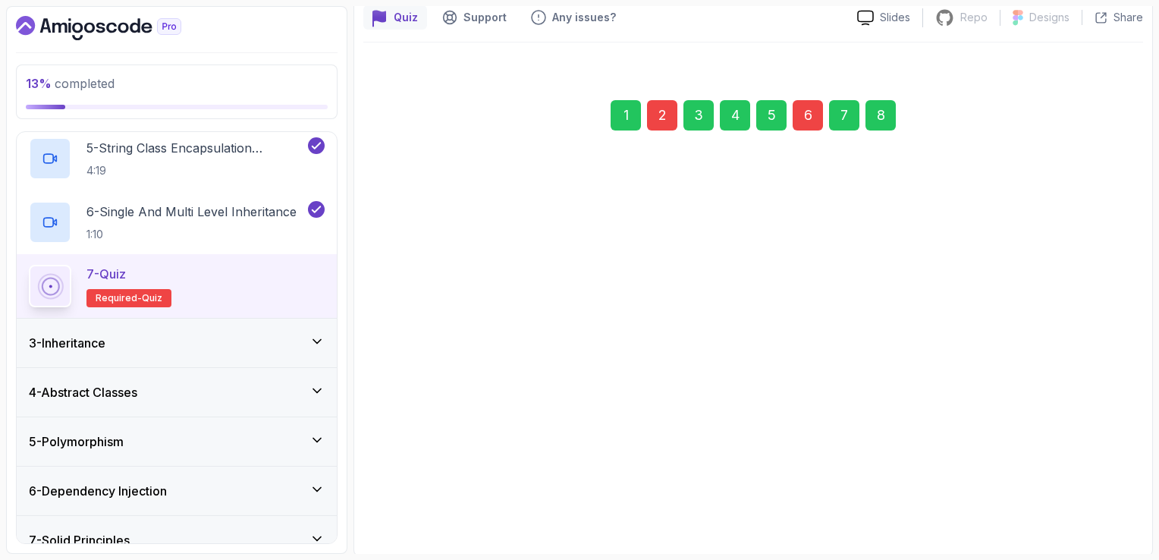
click at [425, 500] on button "Previous" at bounding box center [409, 489] width 68 height 30
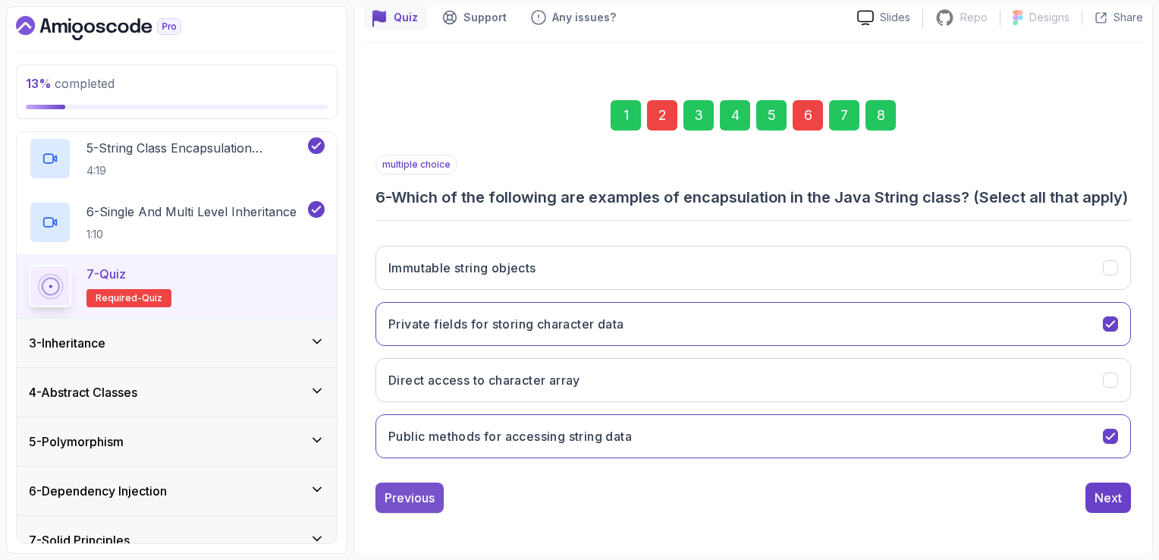
click at [422, 507] on div "Previous" at bounding box center [410, 497] width 50 height 18
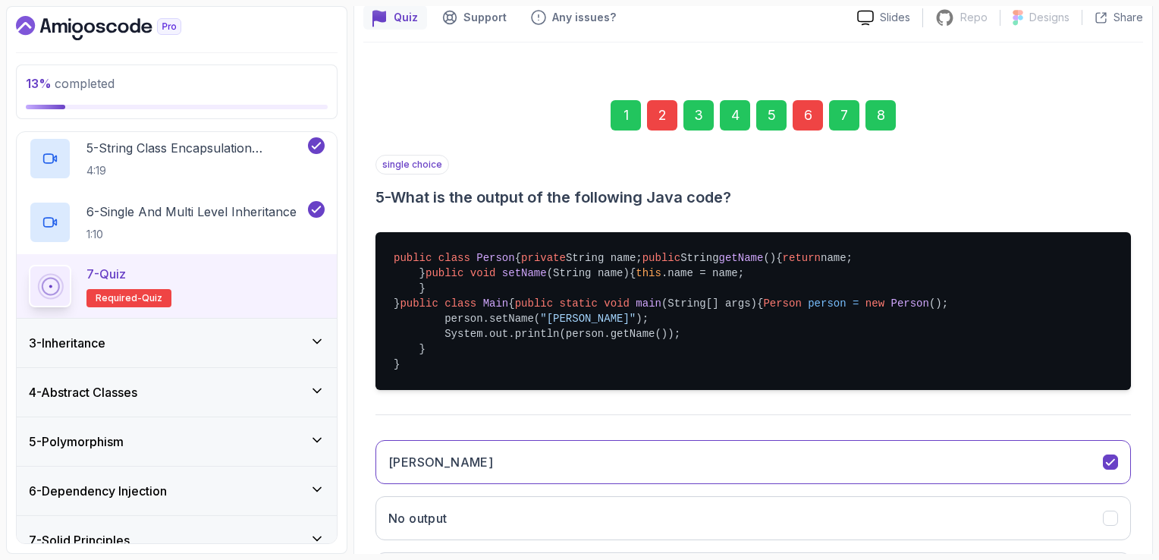
click at [422, 523] on div "single choice 5 - What is the output of the following Java code? public class P…" at bounding box center [752, 410] width 755 height 510
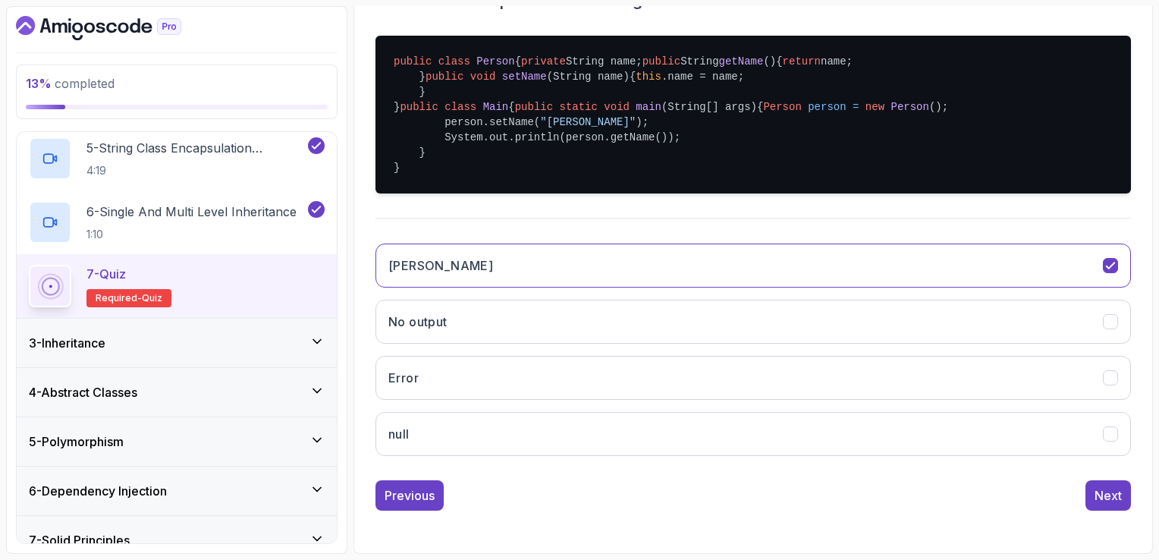
scroll to position [455, 0]
click at [407, 479] on div "single choice 5 - What is the output of the following Java code? public class P…" at bounding box center [752, 234] width 755 height 552
click at [413, 493] on div "Previous" at bounding box center [410, 495] width 50 height 18
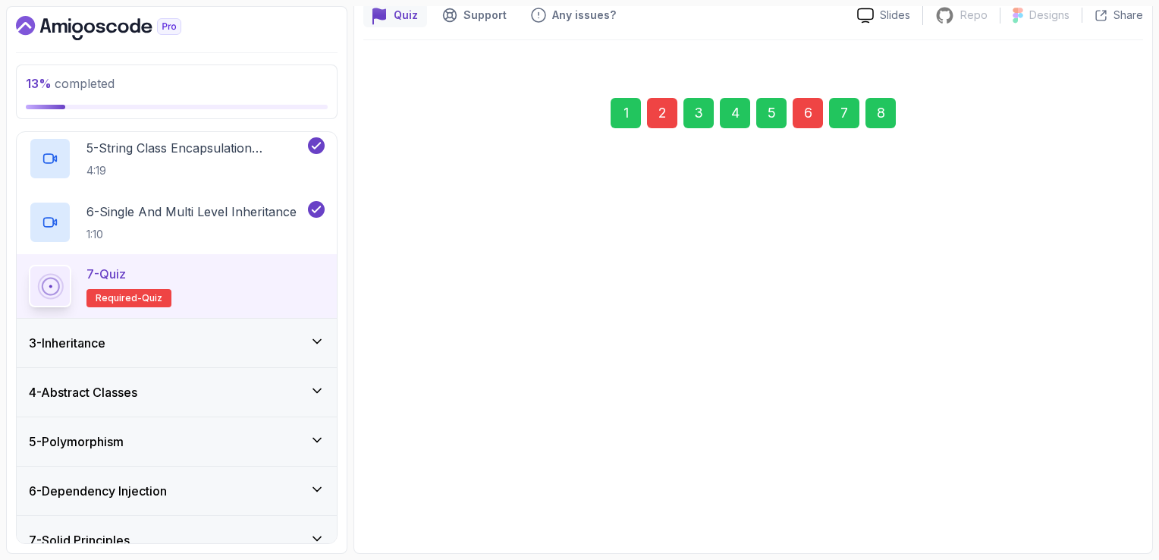
scroll to position [140, 0]
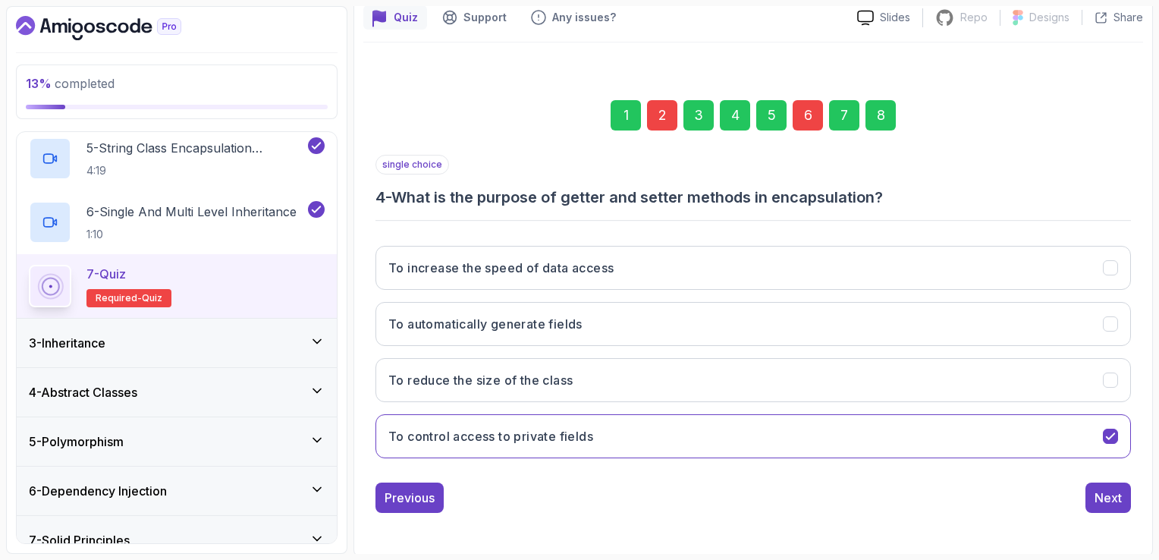
click at [413, 493] on div "Previous" at bounding box center [410, 497] width 50 height 18
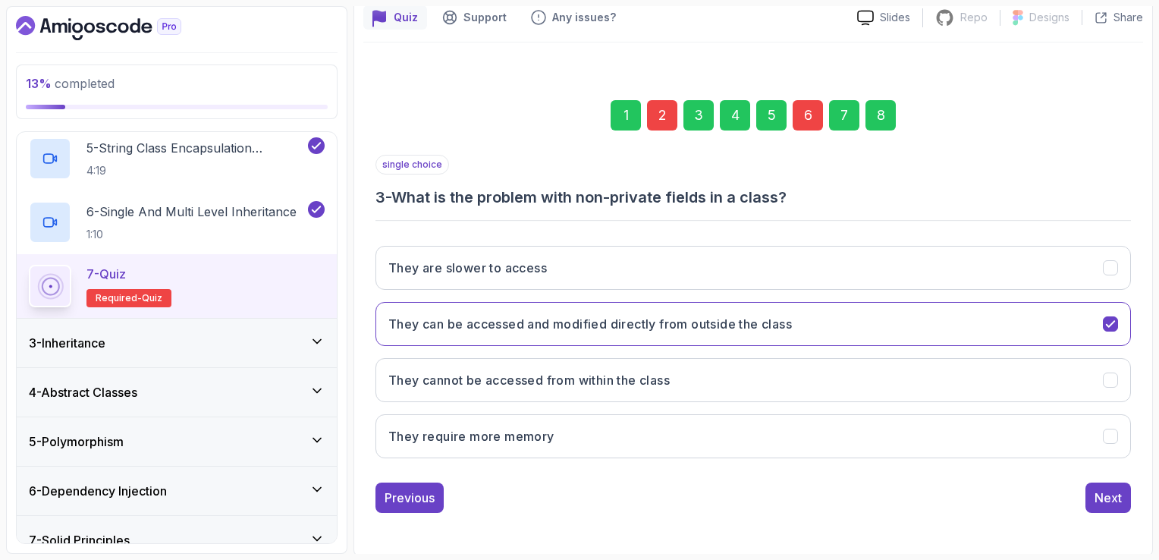
click at [413, 493] on div "Previous" at bounding box center [410, 497] width 50 height 18
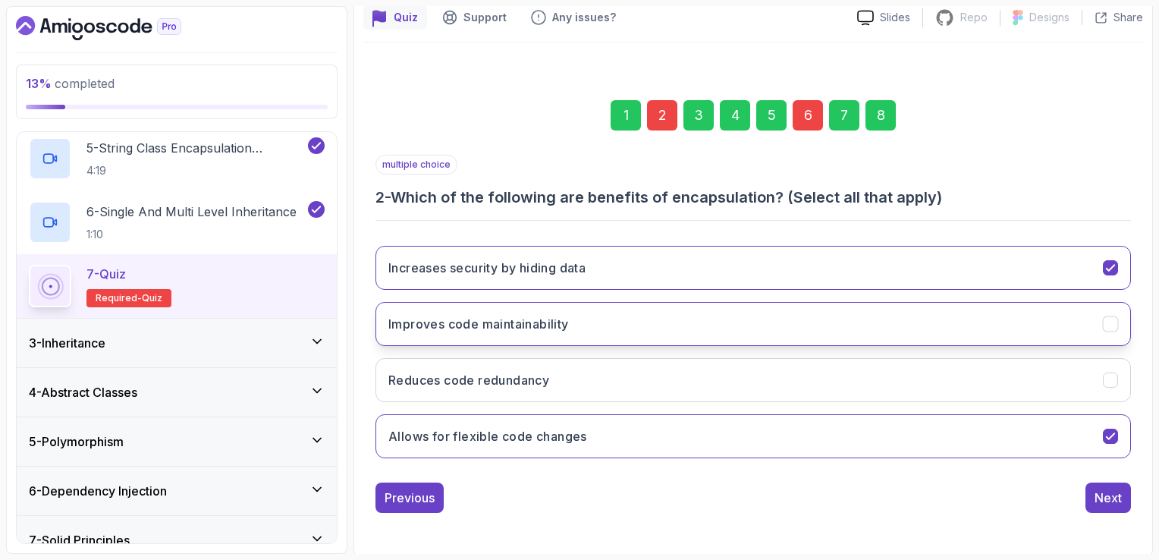
click at [579, 322] on button "Improves code maintainability" at bounding box center [752, 324] width 755 height 44
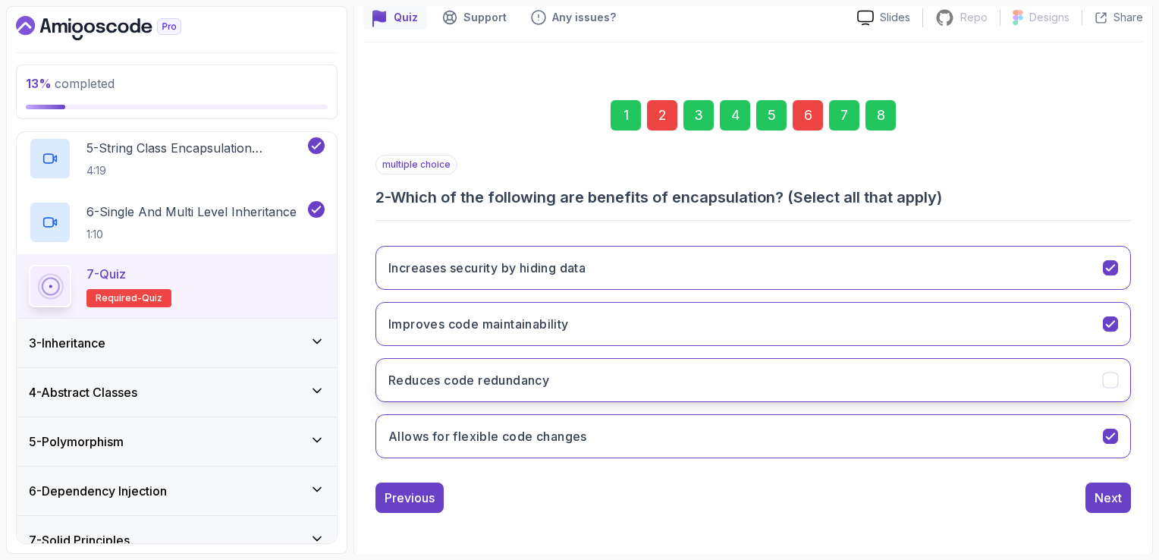
click at [633, 378] on button "Reduces code redundancy" at bounding box center [752, 380] width 755 height 44
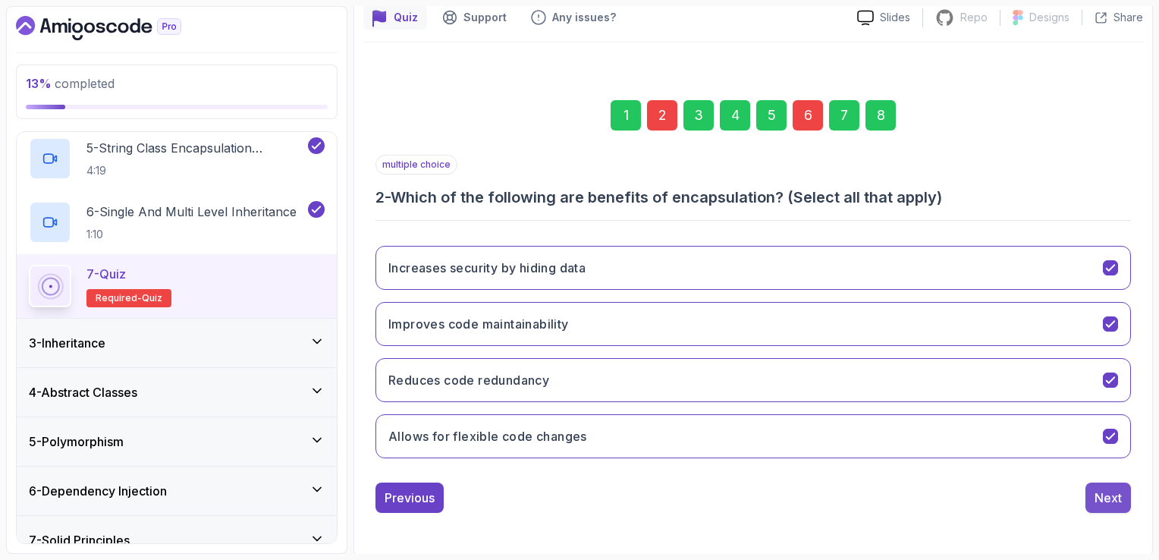
click at [1111, 482] on button "Next" at bounding box center [1108, 497] width 46 height 30
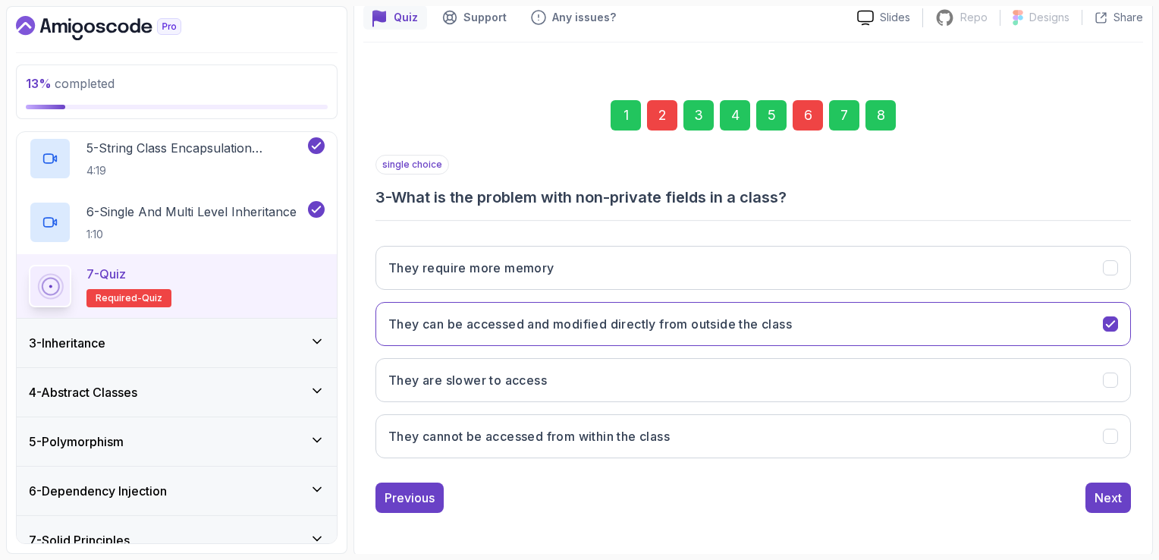
click at [1111, 482] on button "Next" at bounding box center [1108, 497] width 46 height 30
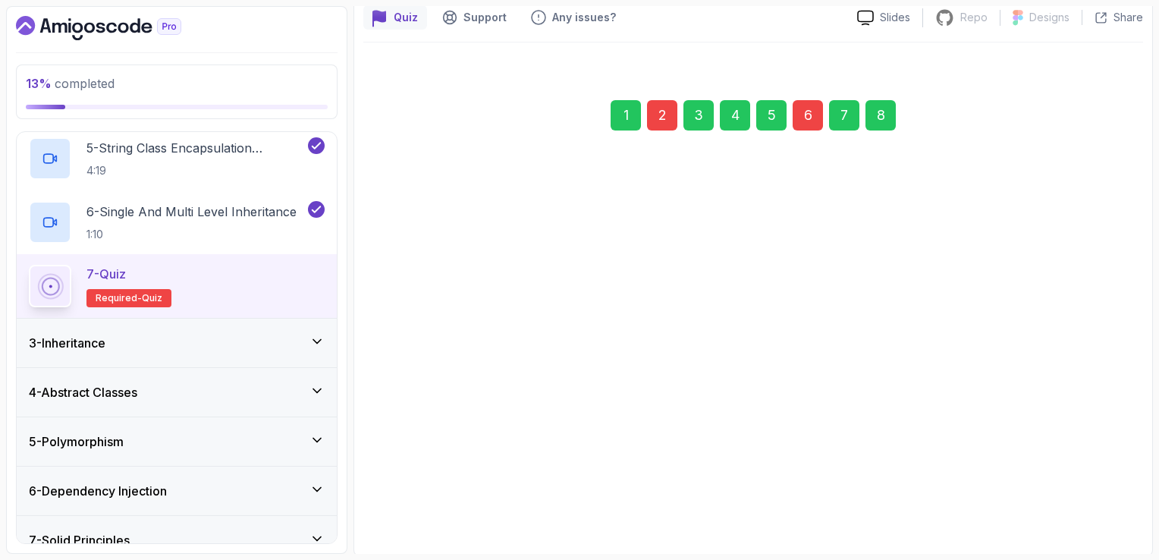
click at [1111, 482] on button "Next" at bounding box center [1108, 497] width 46 height 30
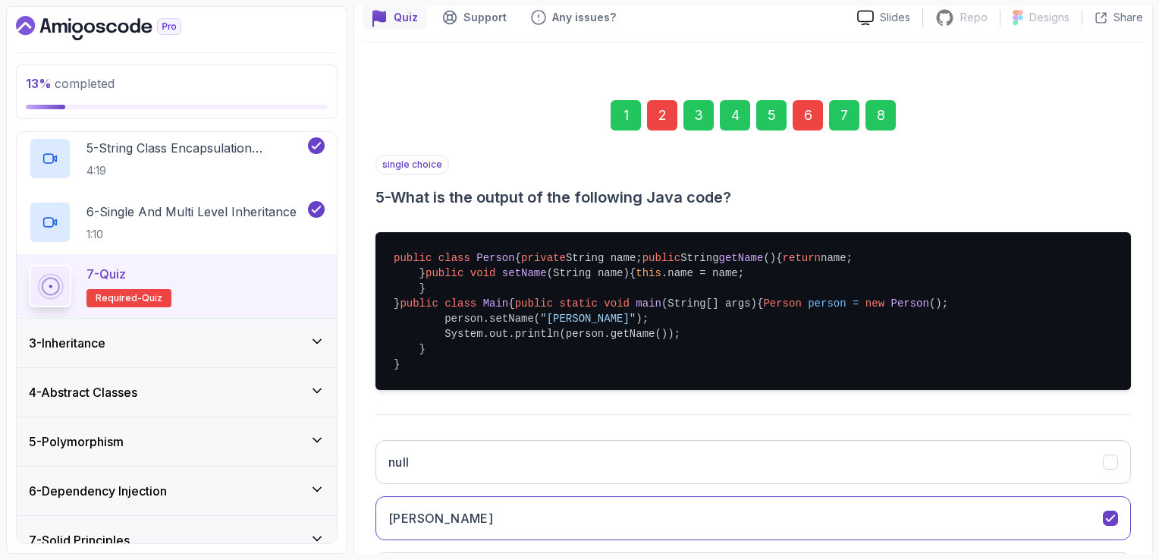
scroll to position [455, 0]
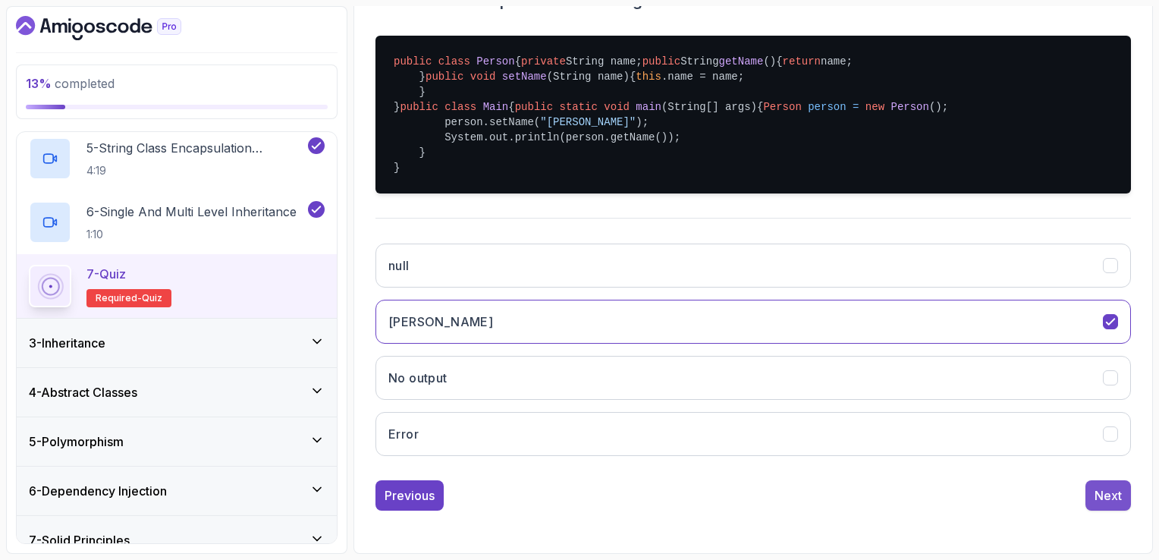
click at [1119, 485] on button "Next" at bounding box center [1108, 495] width 46 height 30
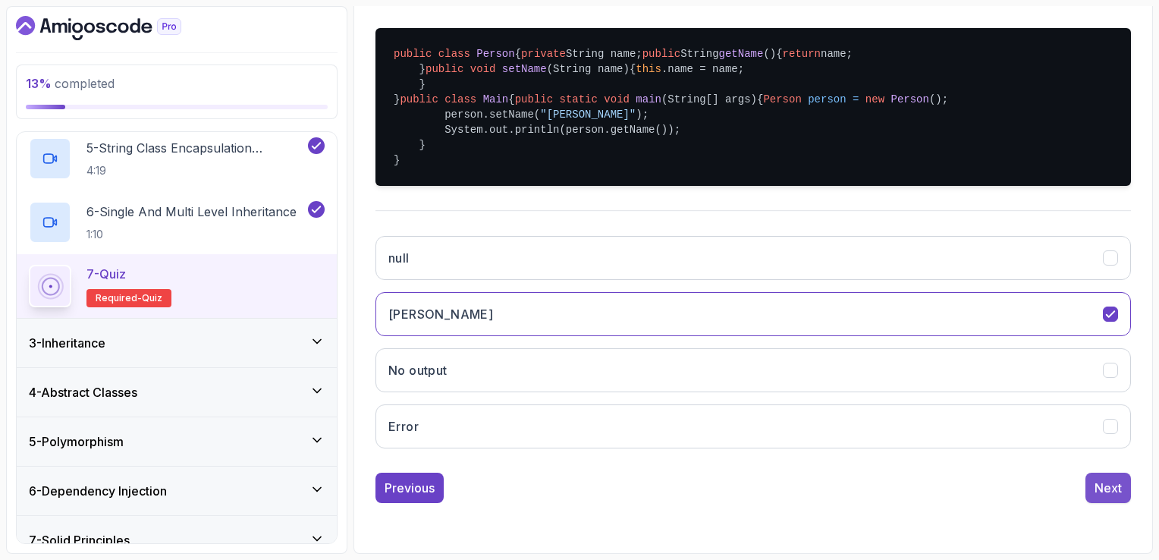
scroll to position [161, 0]
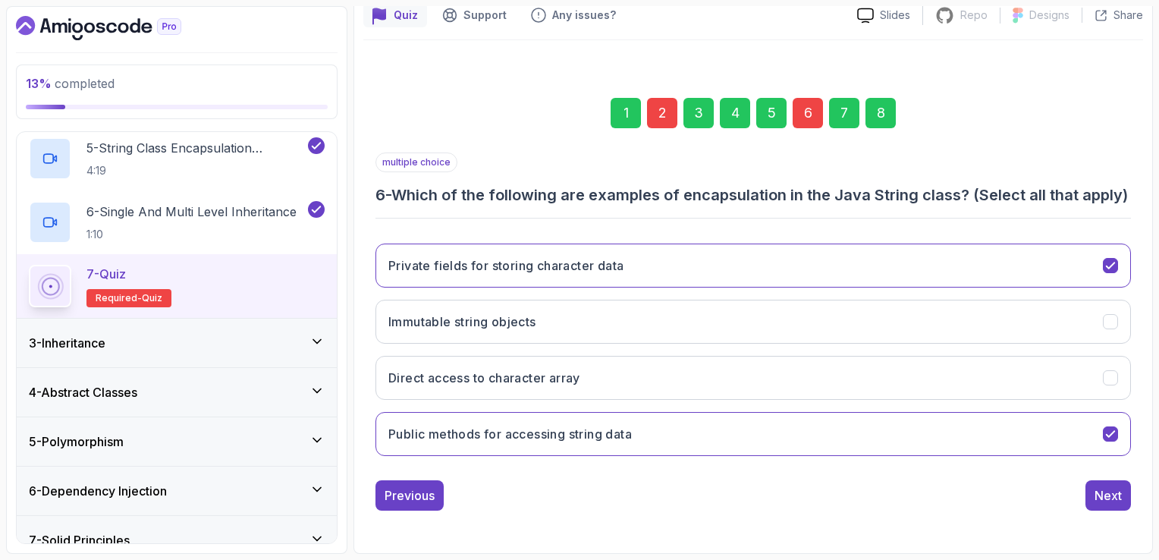
click at [1119, 485] on button "Next" at bounding box center [1108, 495] width 46 height 30
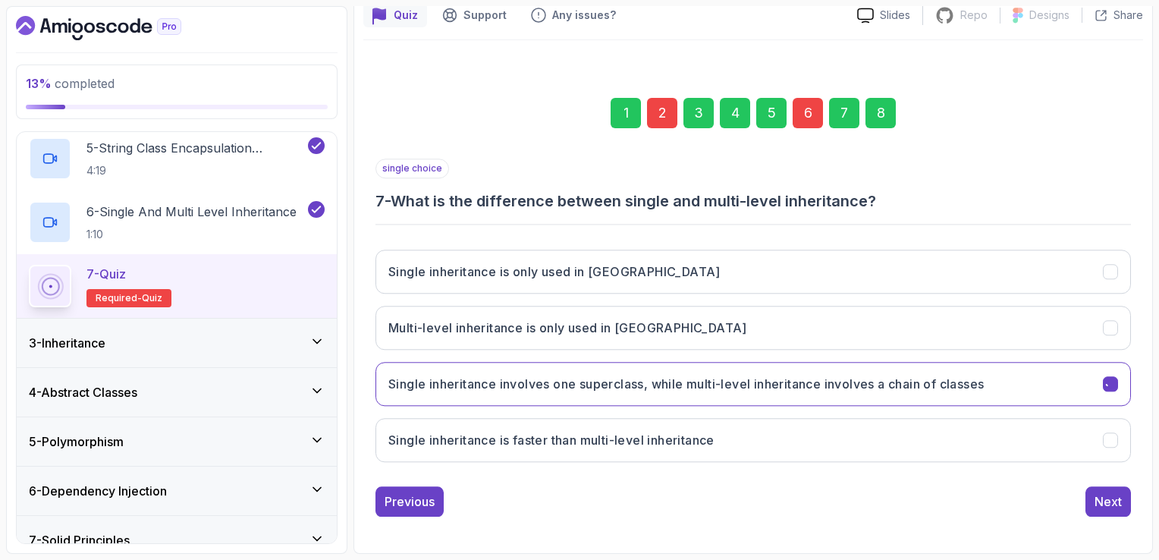
scroll to position [140, 0]
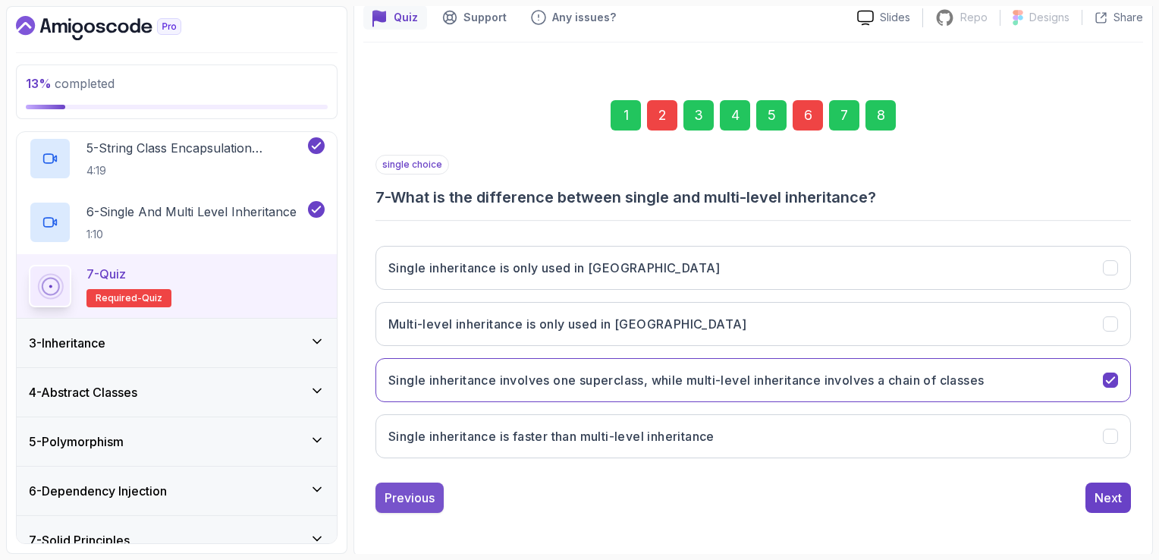
click at [421, 488] on div "Previous" at bounding box center [410, 497] width 50 height 18
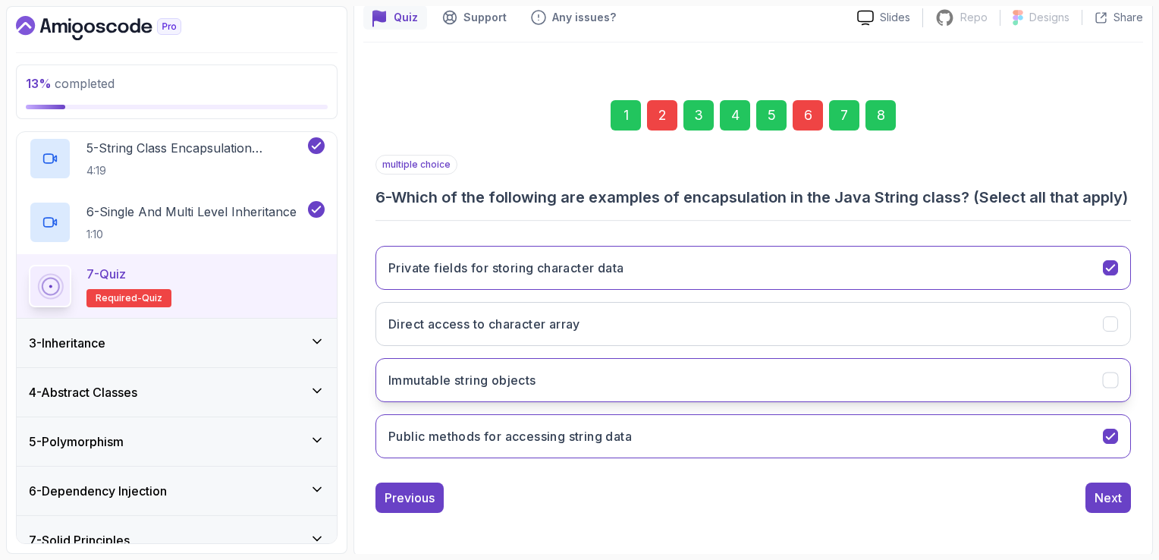
click at [451, 389] on h3 "Immutable string objects" at bounding box center [462, 380] width 148 height 18
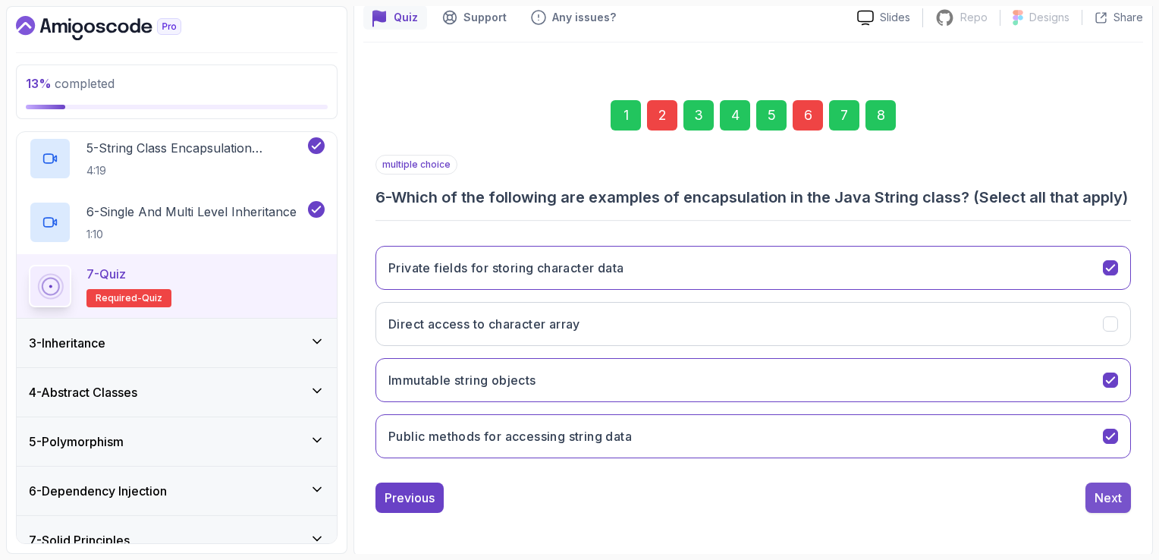
click at [1094, 507] on div "Next" at bounding box center [1107, 497] width 27 height 18
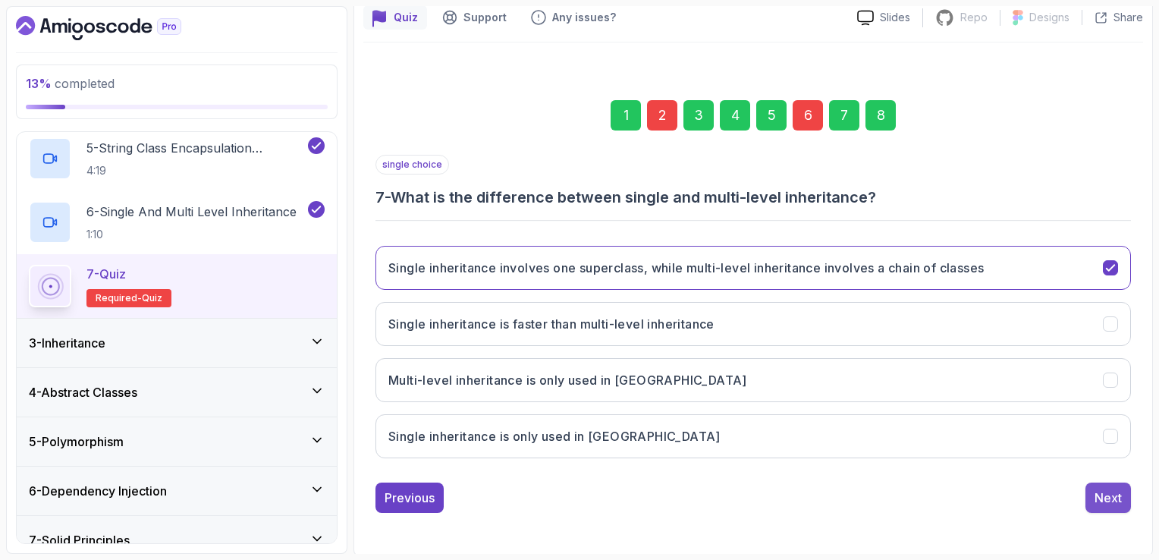
click at [1100, 494] on div "Next" at bounding box center [1107, 497] width 27 height 18
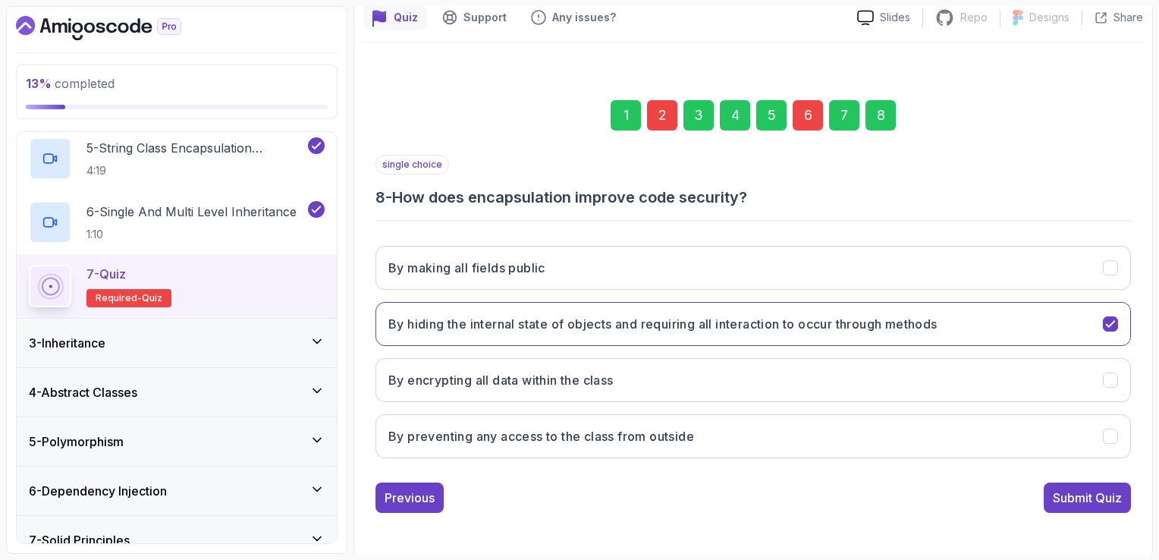
click at [1100, 494] on div "Submit Quiz" at bounding box center [1087, 497] width 69 height 18
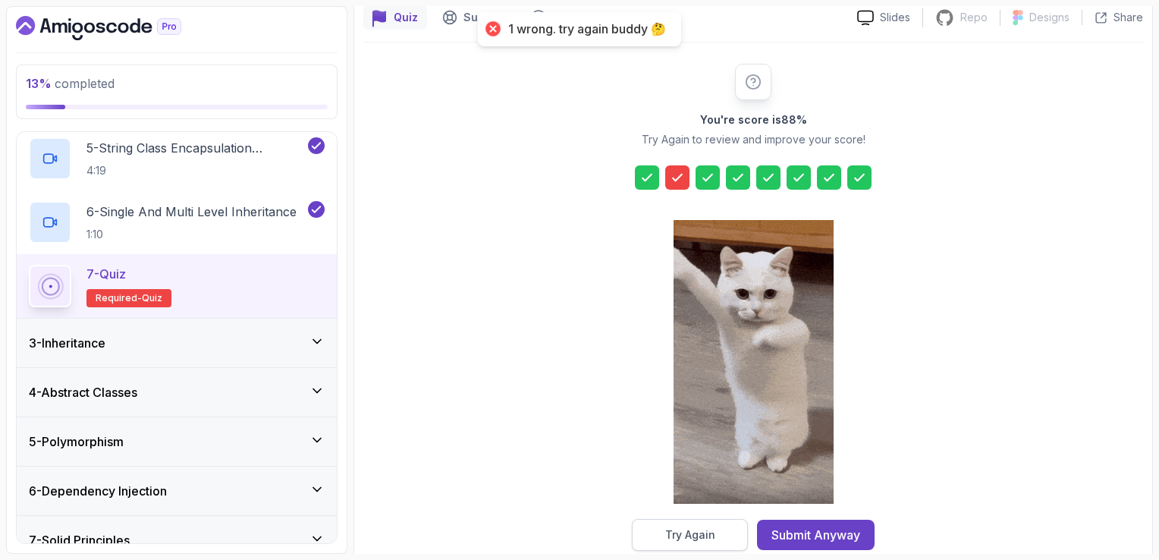
click at [713, 540] on div "Try Again" at bounding box center [690, 534] width 50 height 15
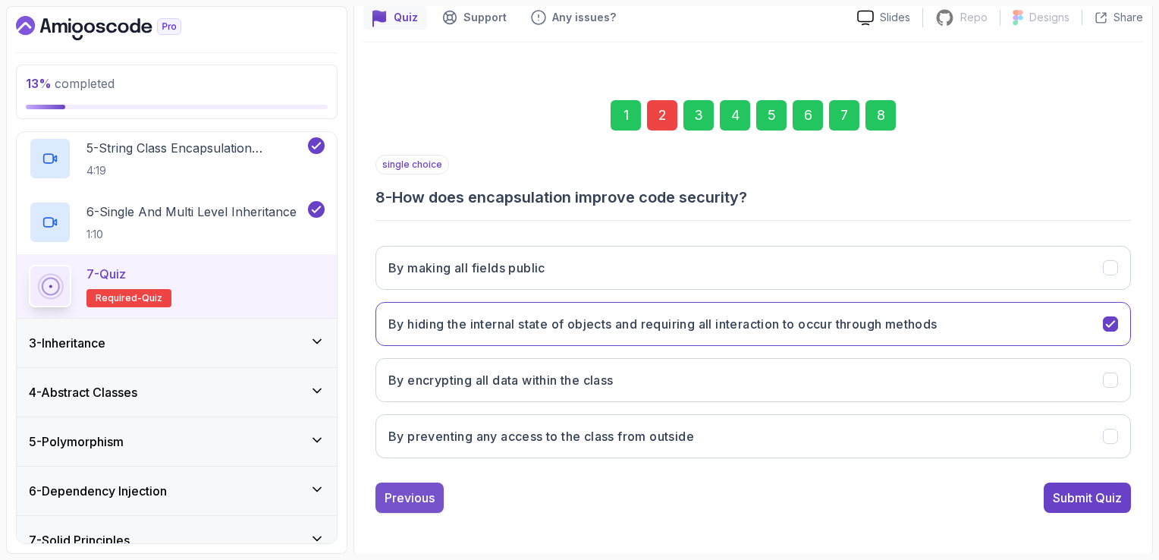
click at [403, 497] on div "Previous" at bounding box center [410, 497] width 50 height 18
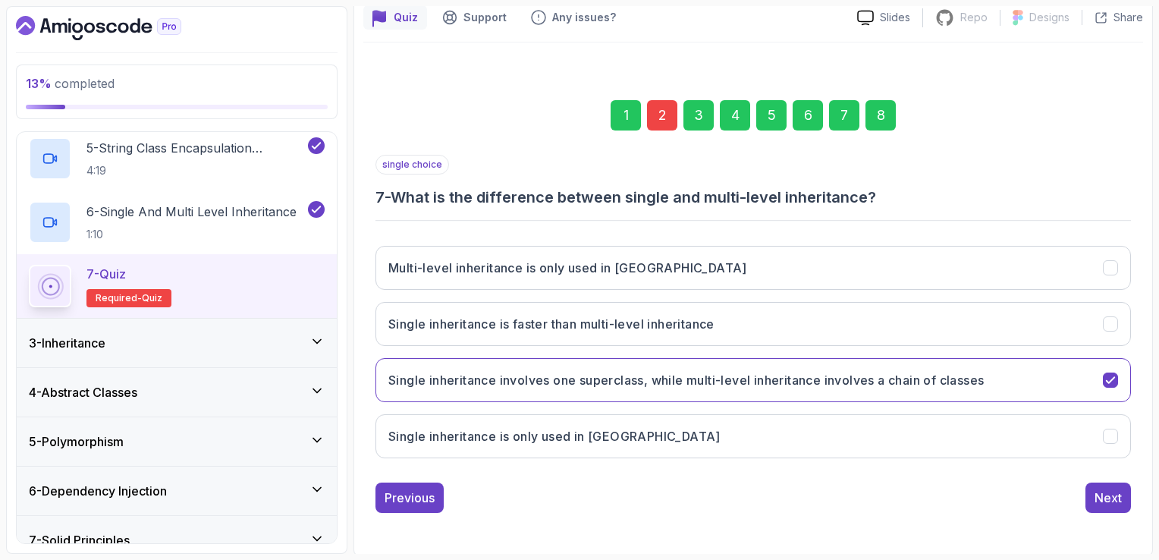
click at [403, 497] on div "Previous" at bounding box center [410, 497] width 50 height 18
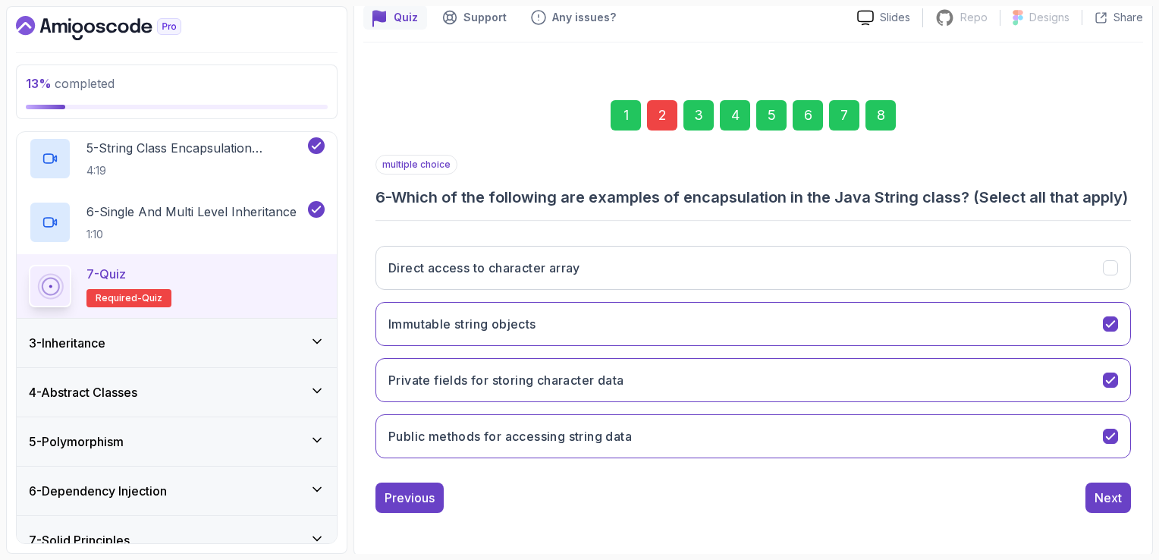
click at [403, 497] on div "multiple choice 6 - Which of the following are examples of encapsulation in the…" at bounding box center [752, 334] width 755 height 358
click at [407, 503] on button "Previous" at bounding box center [409, 497] width 68 height 30
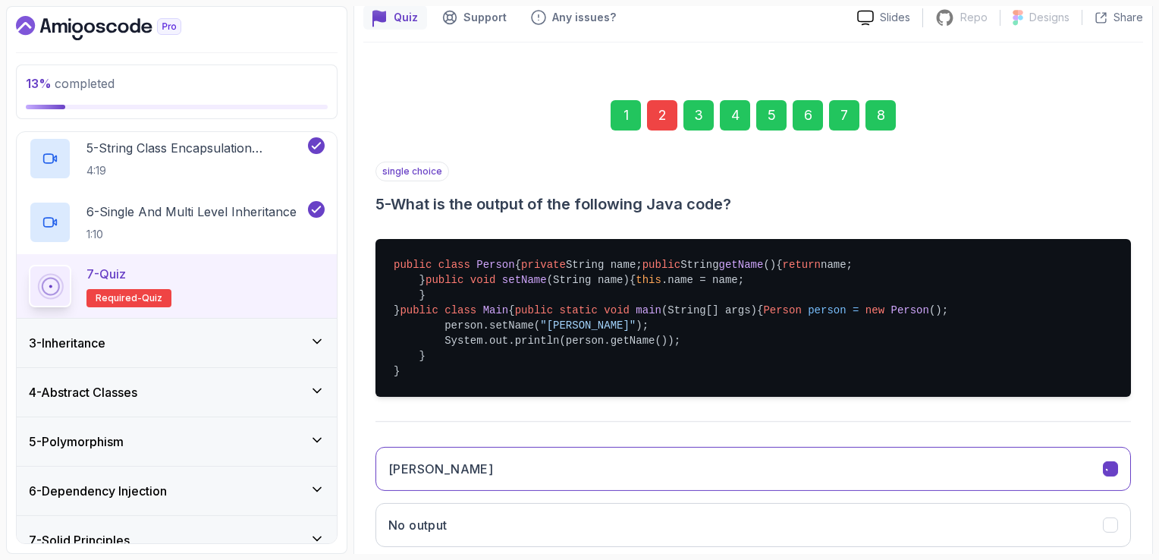
scroll to position [455, 0]
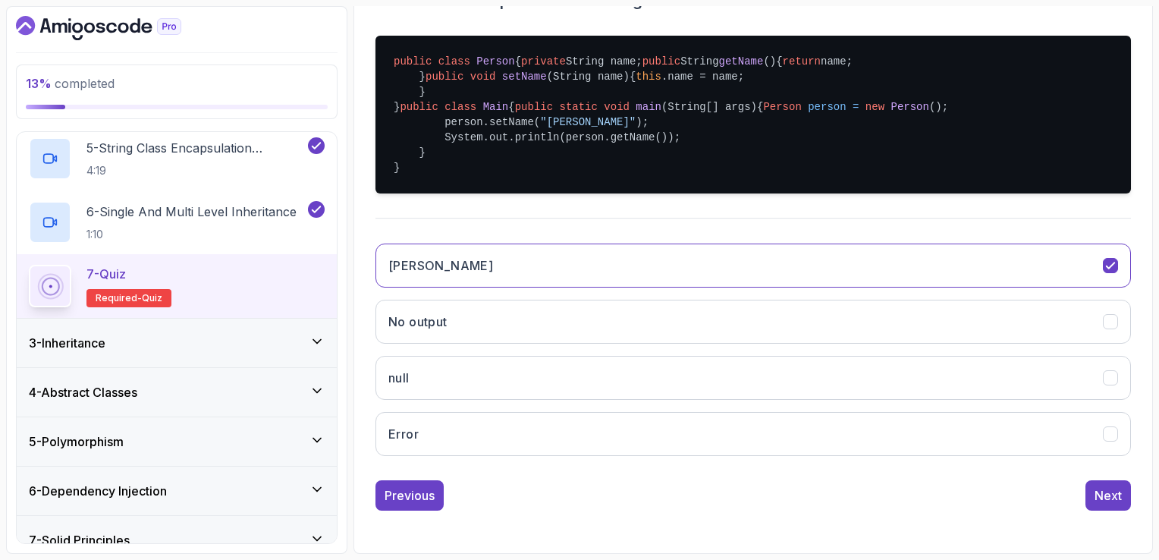
click at [407, 503] on div "Previous" at bounding box center [410, 495] width 50 height 18
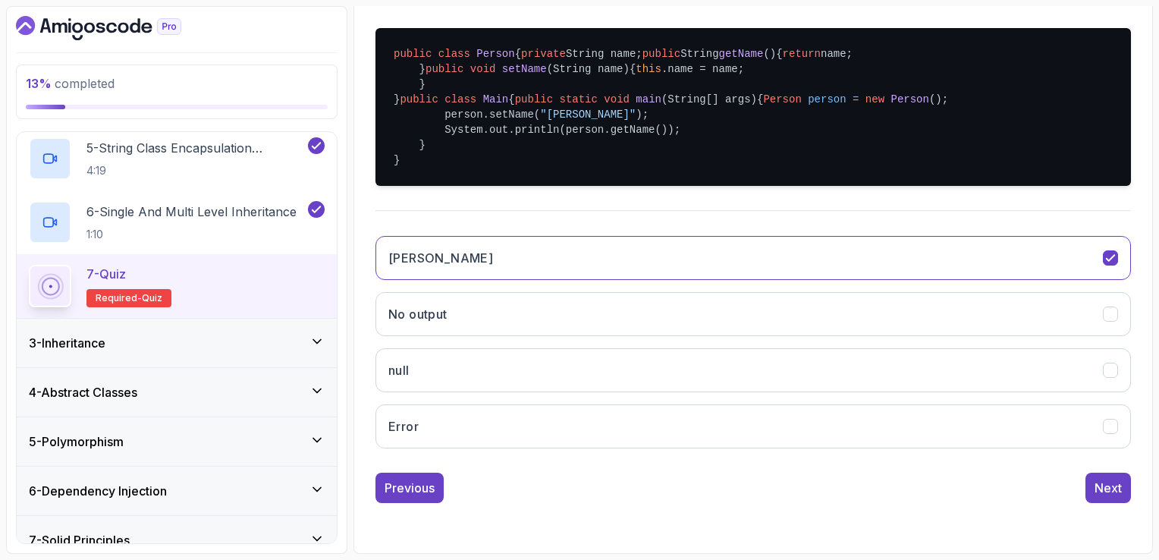
scroll to position [140, 0]
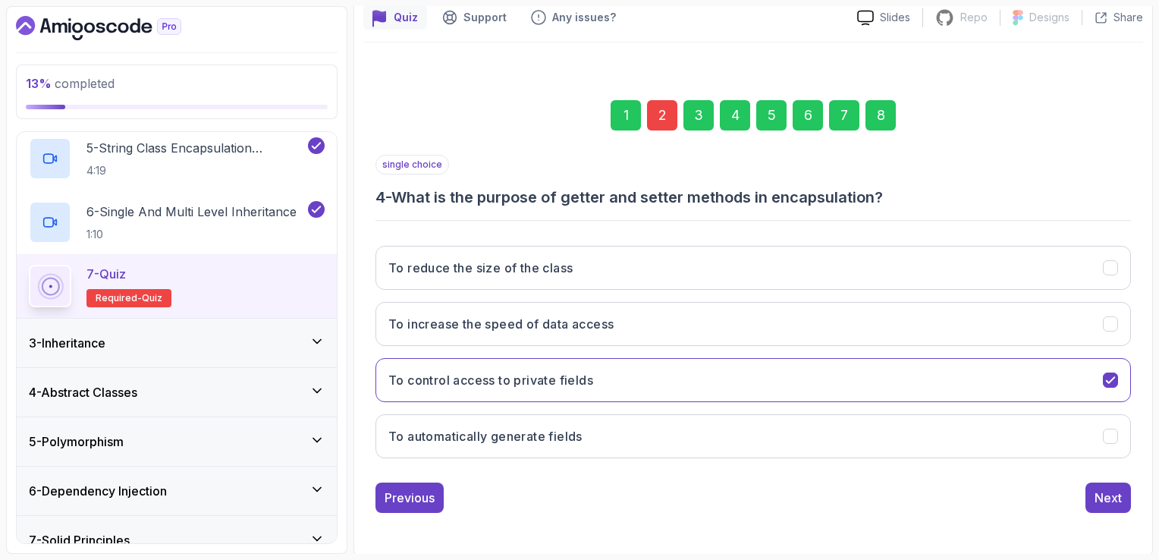
click at [407, 503] on div "Previous" at bounding box center [410, 497] width 50 height 18
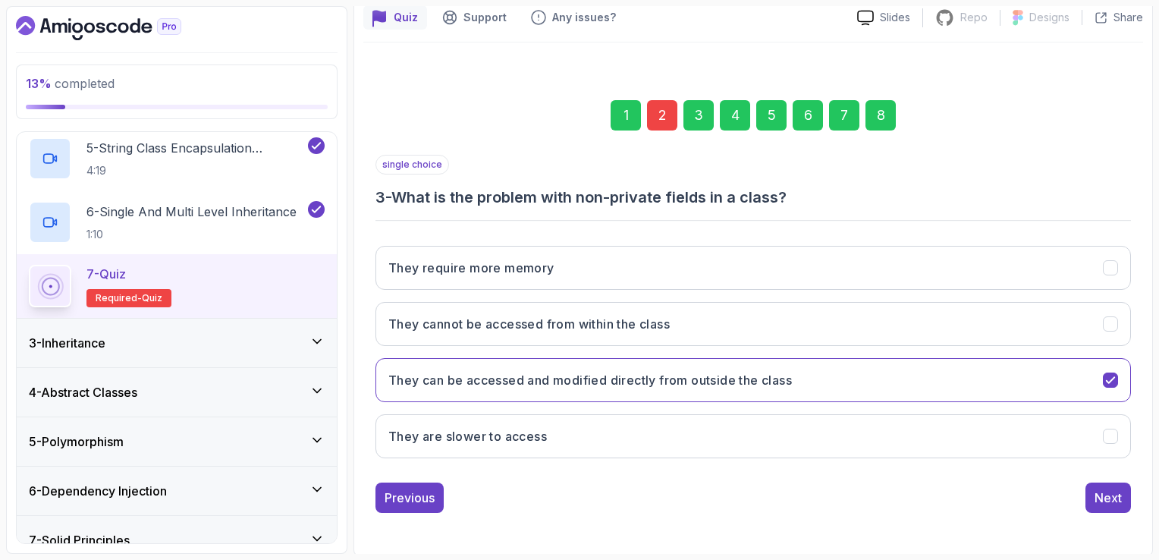
click at [407, 503] on div "Previous" at bounding box center [410, 497] width 50 height 18
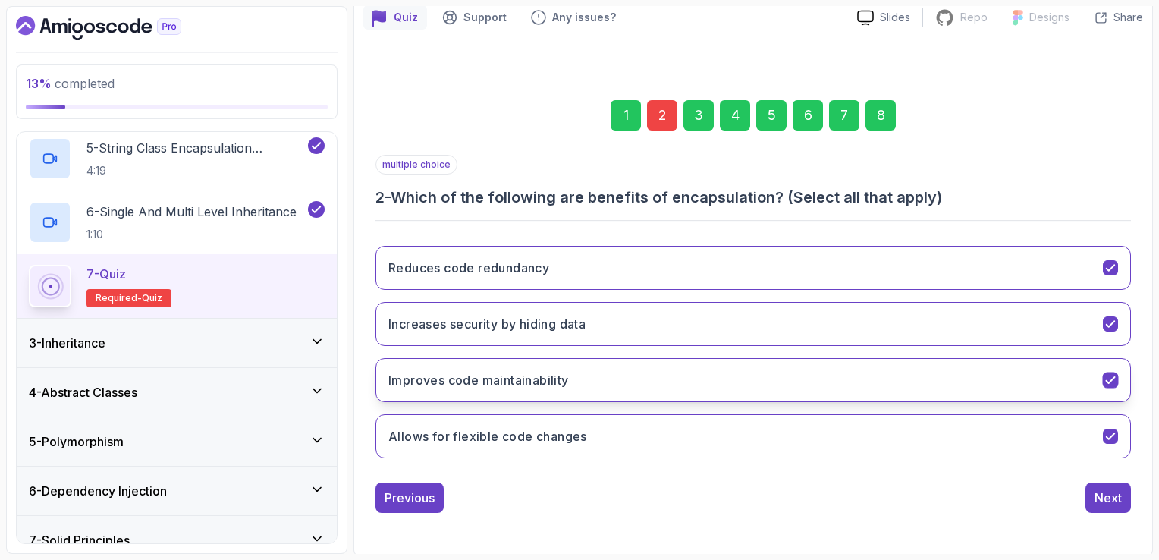
click at [592, 382] on button "Improves code maintainability" at bounding box center [752, 380] width 755 height 44
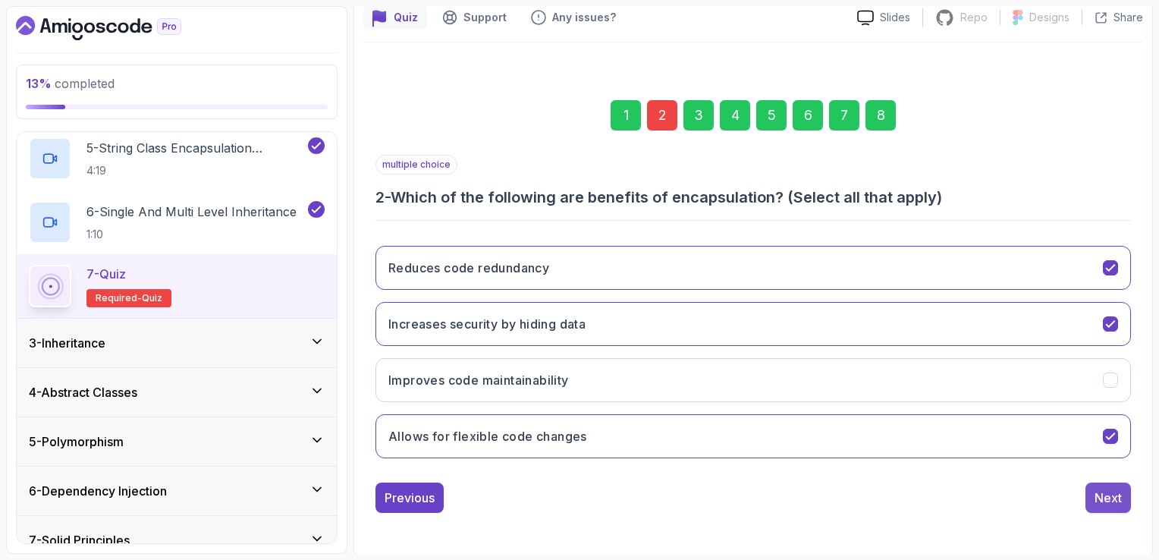
click at [1124, 493] on button "Next" at bounding box center [1108, 497] width 46 height 30
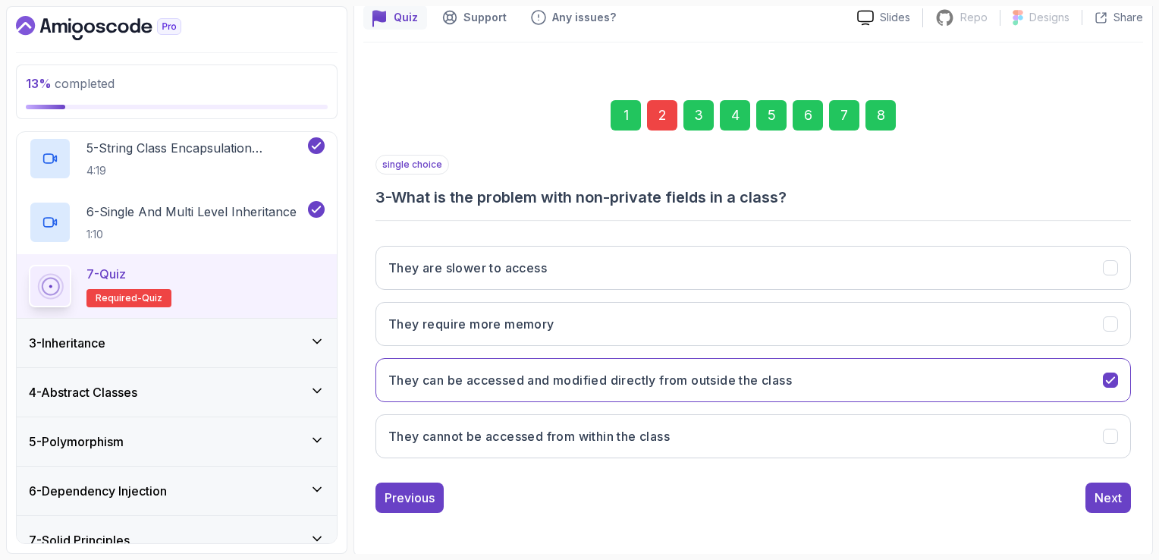
click at [1124, 493] on button "Next" at bounding box center [1108, 497] width 46 height 30
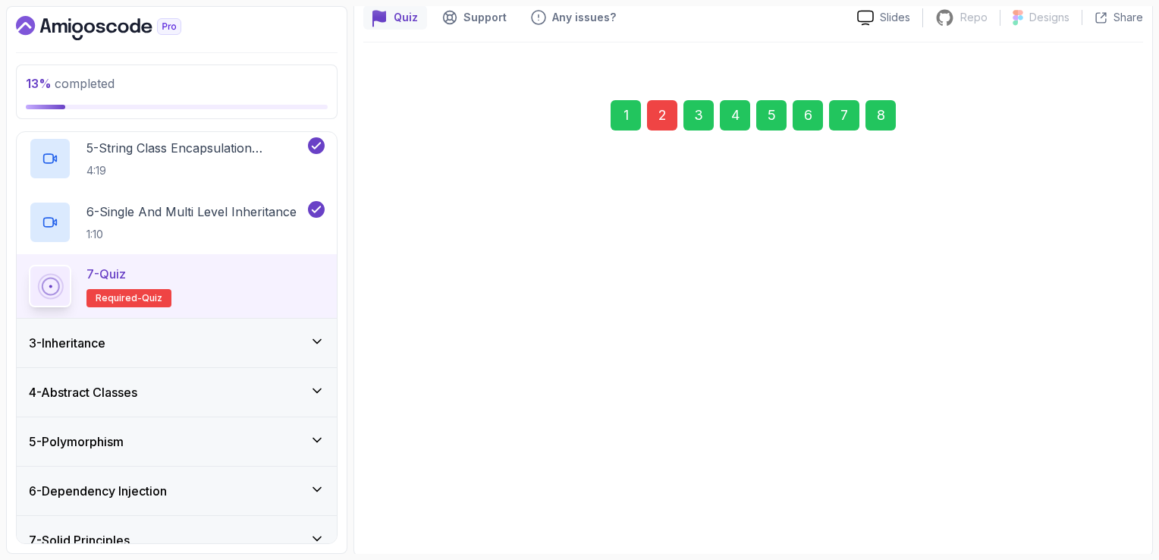
click at [1124, 493] on button "Next" at bounding box center [1108, 497] width 46 height 30
click at [1124, 493] on button "Next" at bounding box center [1108, 489] width 46 height 30
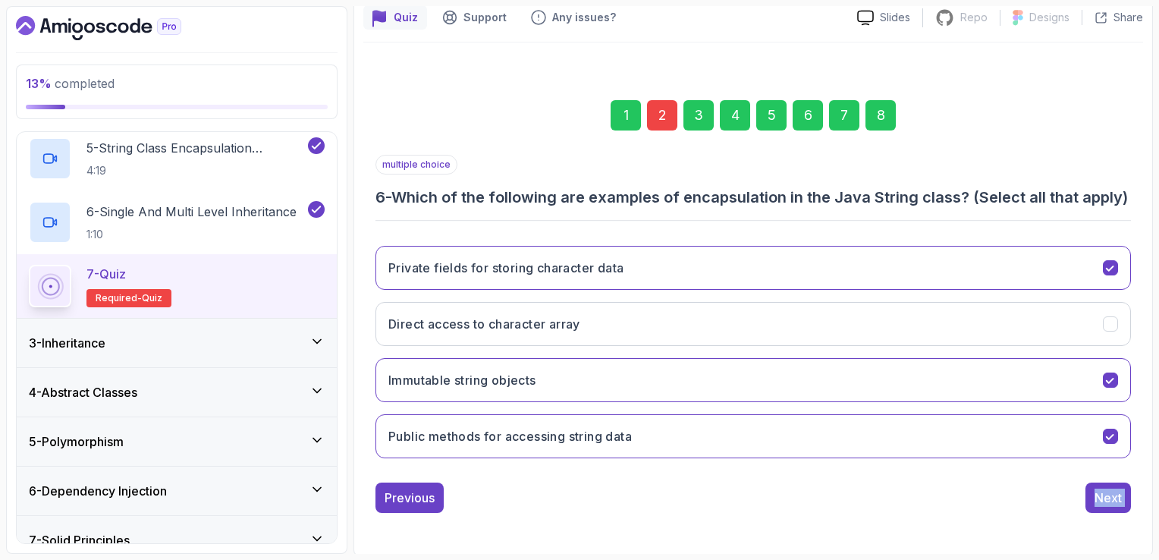
click at [1124, 493] on div "multiple choice 6 - Which of the following are examples of encapsulation in the…" at bounding box center [752, 334] width 755 height 358
drag, startPoint x: 1124, startPoint y: 493, endPoint x: 1117, endPoint y: 507, distance: 15.3
click at [1117, 507] on button "Next" at bounding box center [1108, 497] width 46 height 30
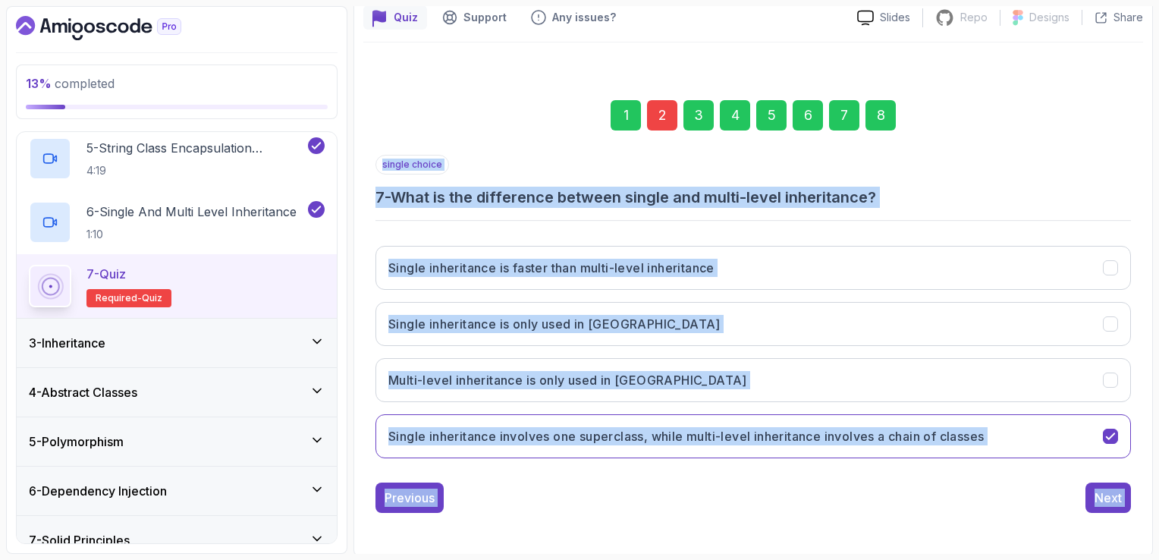
click at [1117, 507] on button "Next" at bounding box center [1108, 497] width 46 height 30
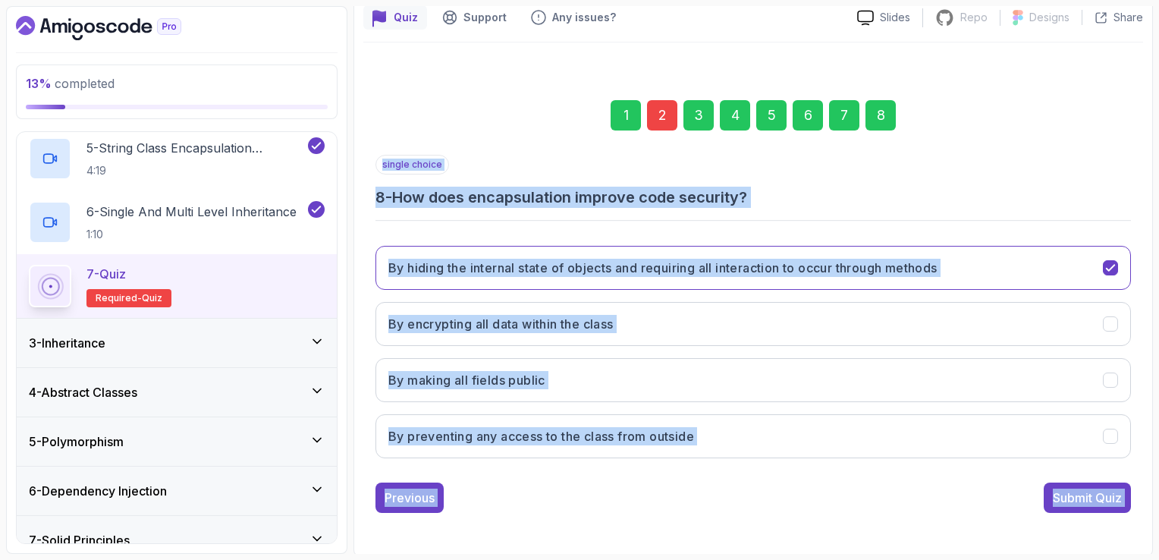
click at [1117, 507] on button "Submit Quiz" at bounding box center [1087, 497] width 87 height 30
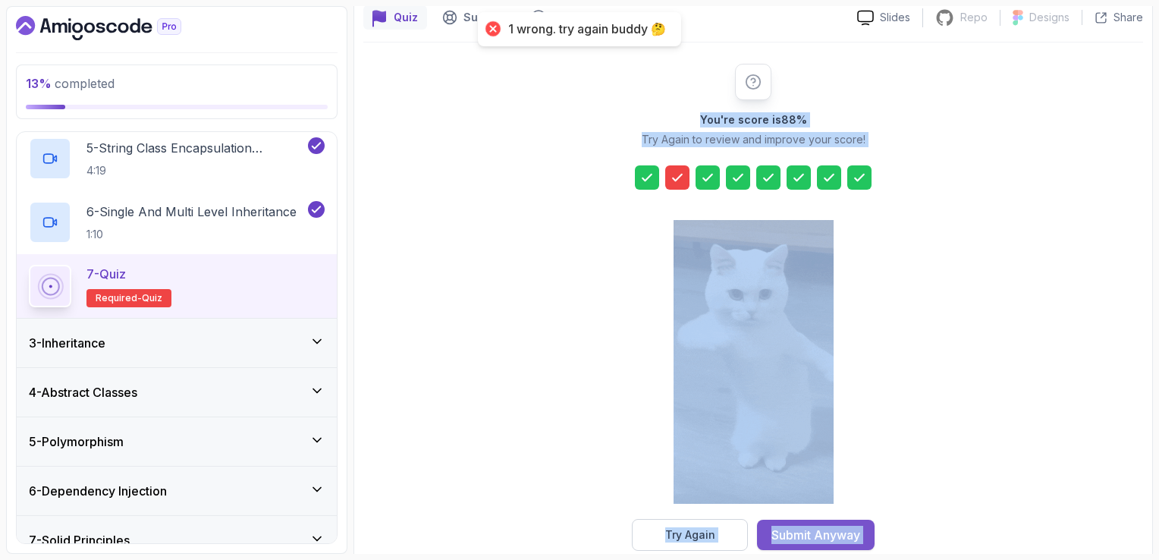
click at [851, 529] on div "Submit Anyway" at bounding box center [815, 535] width 89 height 18
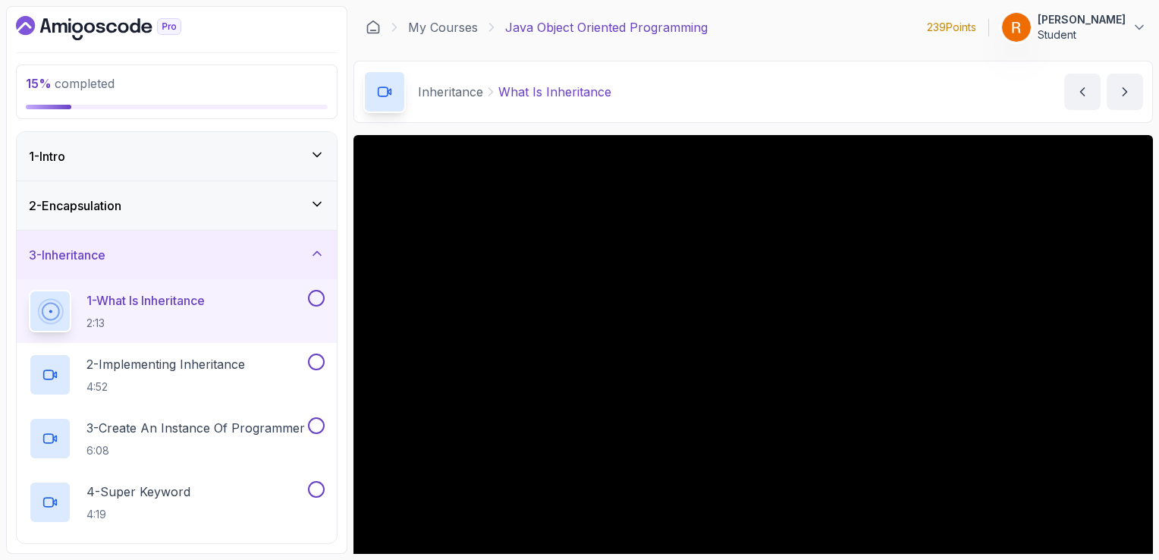
click at [307, 207] on div "2 - Encapsulation" at bounding box center [177, 205] width 296 height 18
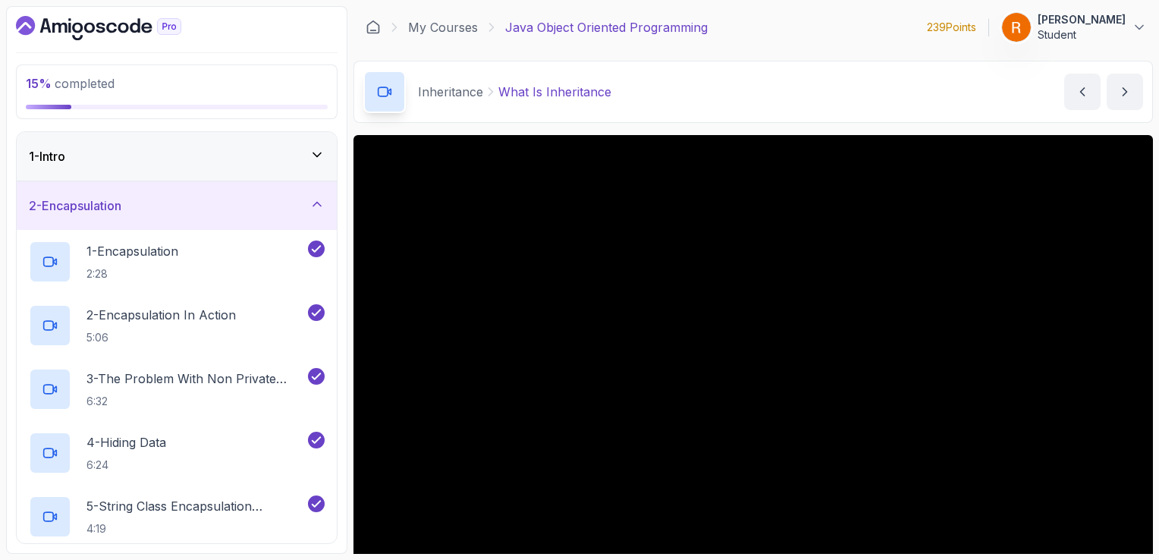
scroll to position [426, 0]
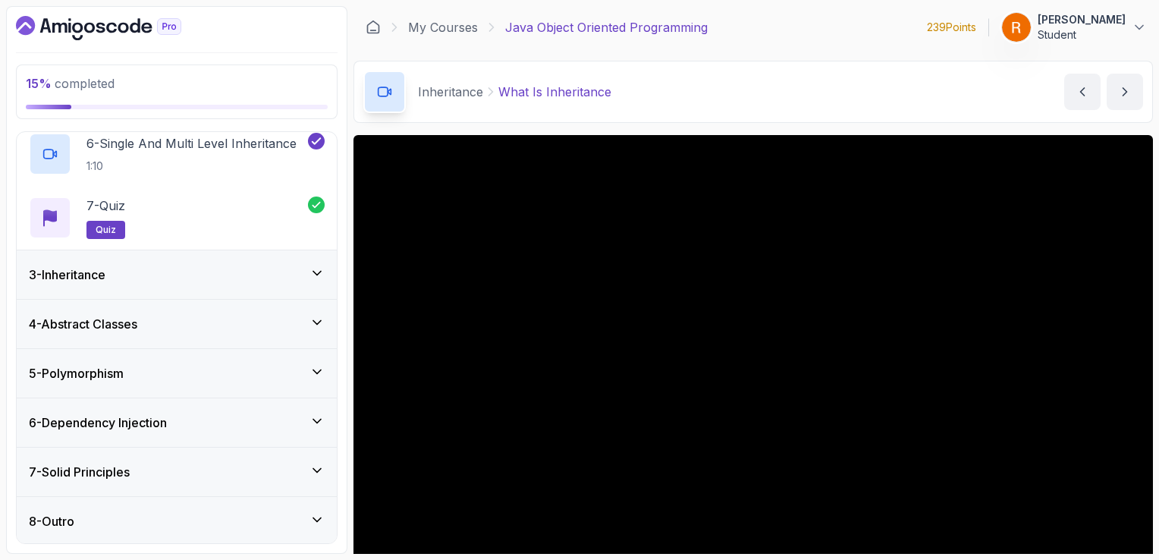
click at [246, 274] on div "3 - Inheritance" at bounding box center [177, 274] width 296 height 18
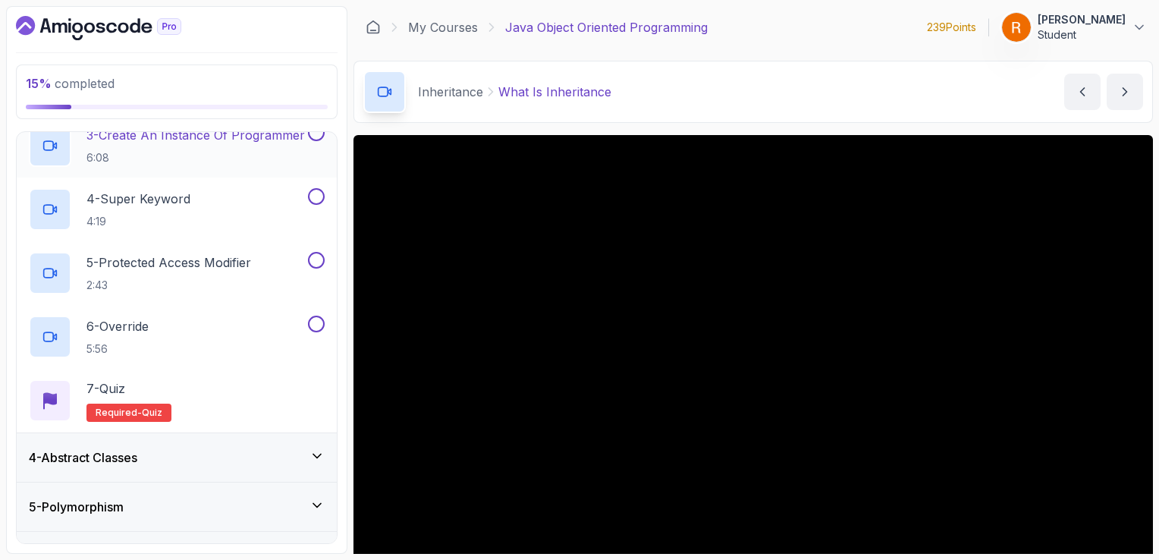
scroll to position [294, 0]
